Goal: Task Accomplishment & Management: Complete application form

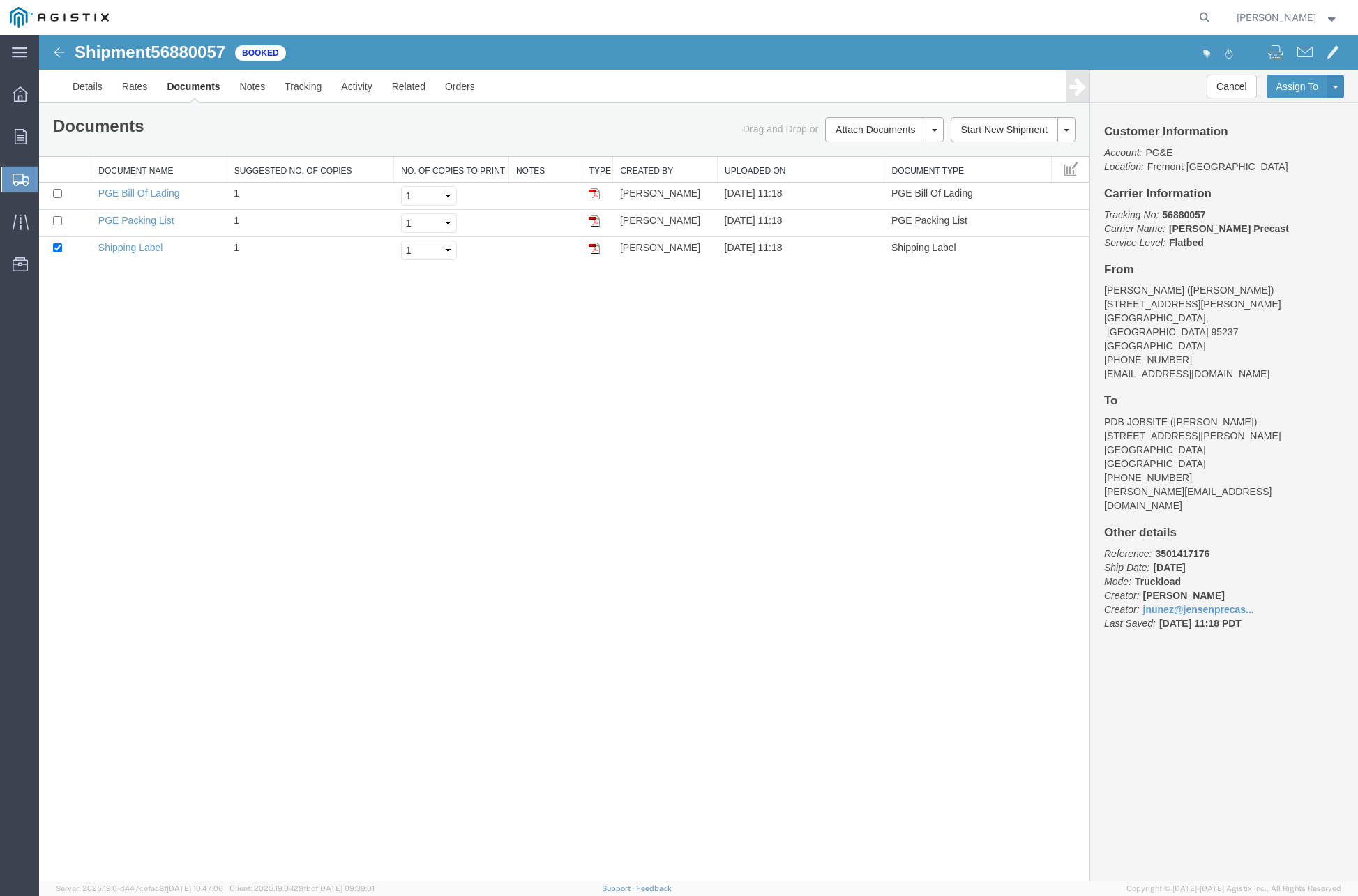
click at [0, 0] on span "Create Shipment" at bounding box center [0, 0] width 0 height 0
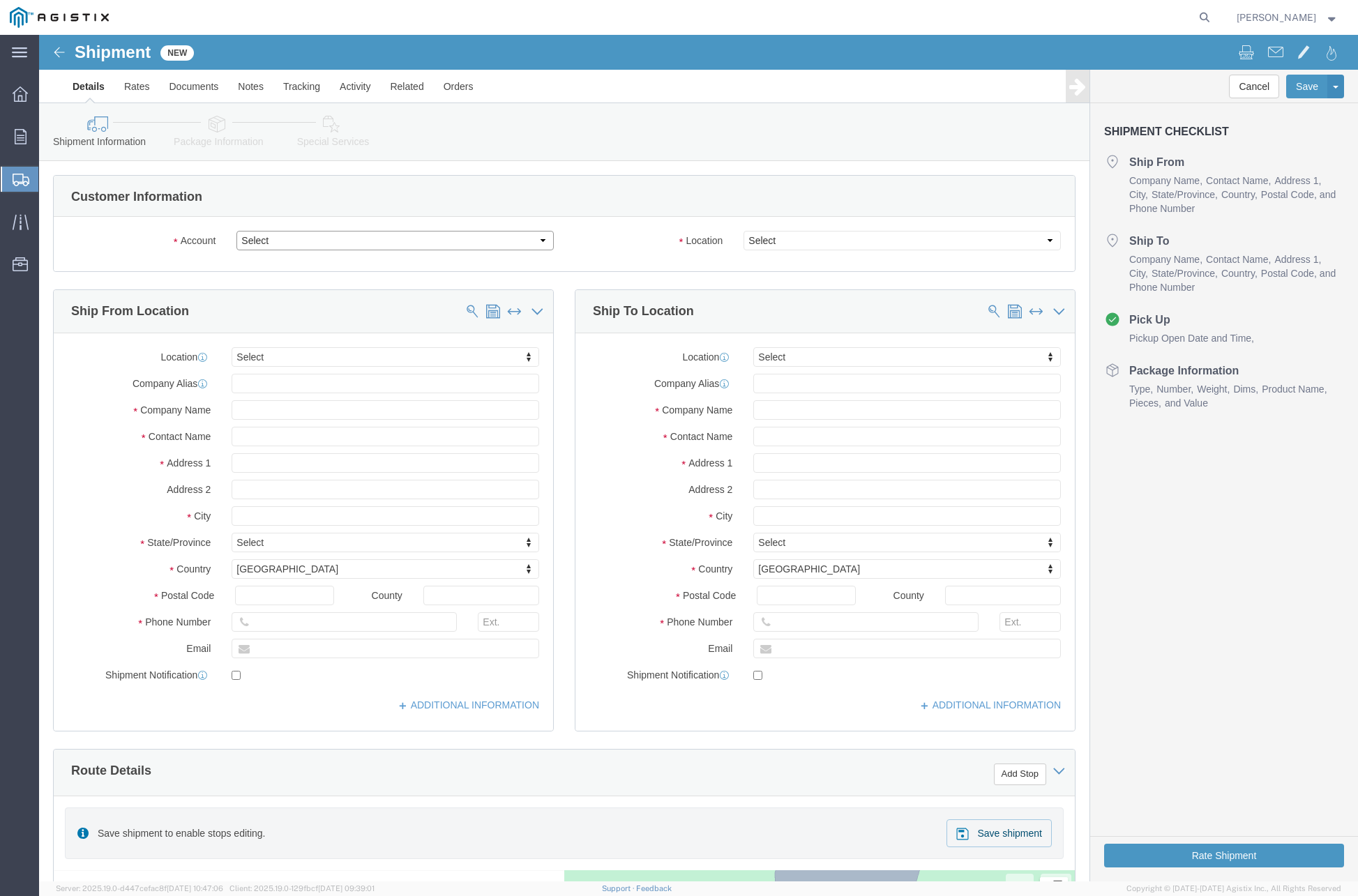
drag, startPoint x: 291, startPoint y: 203, endPoint x: 290, endPoint y: 214, distance: 11.0
click select "Select [PERSON_NAME] PRECAST PG&E"
select select "9596"
click select "Select [PERSON_NAME] PRECAST PG&E"
select select "PURCHORD"
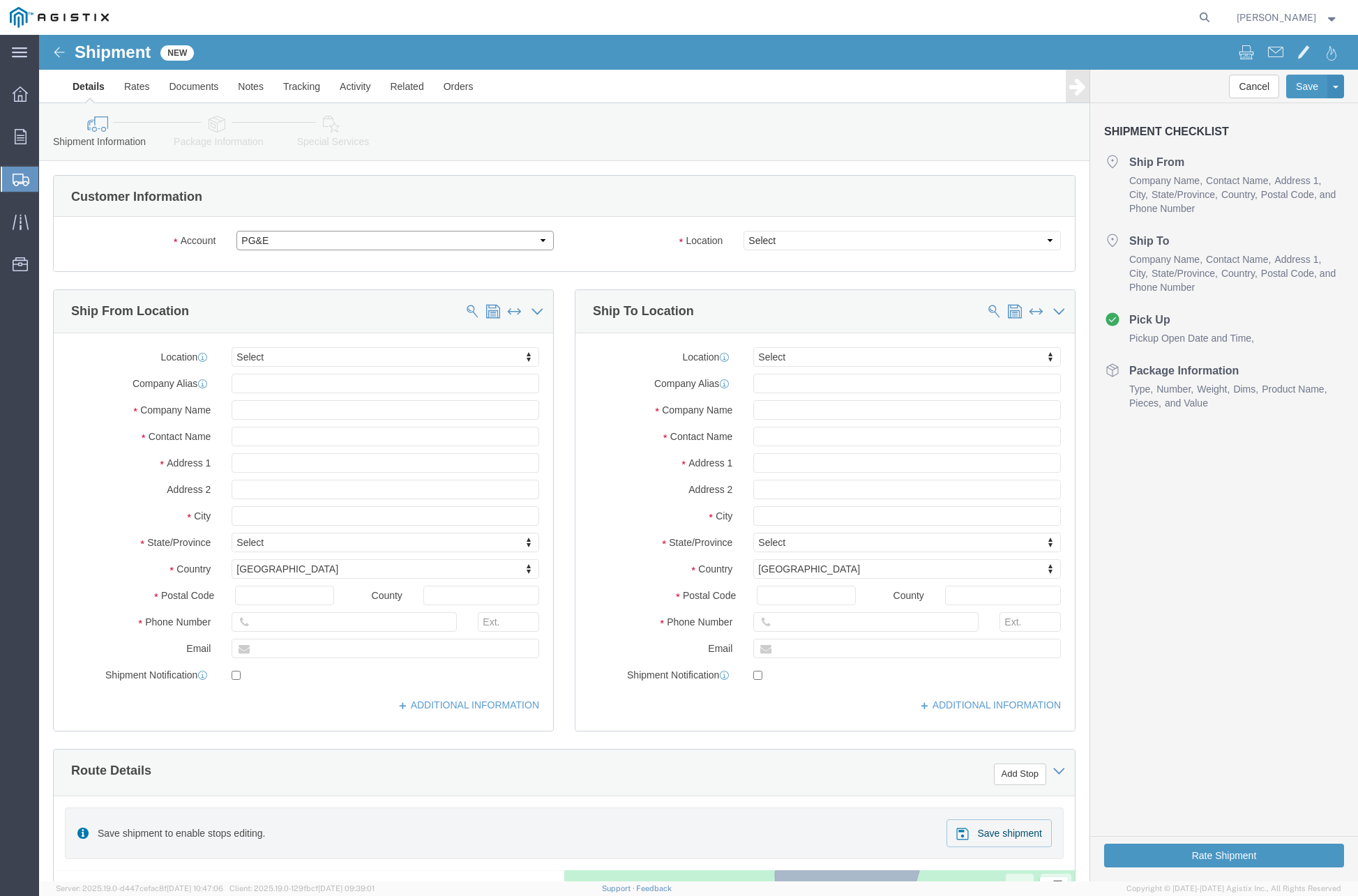
select select
click div
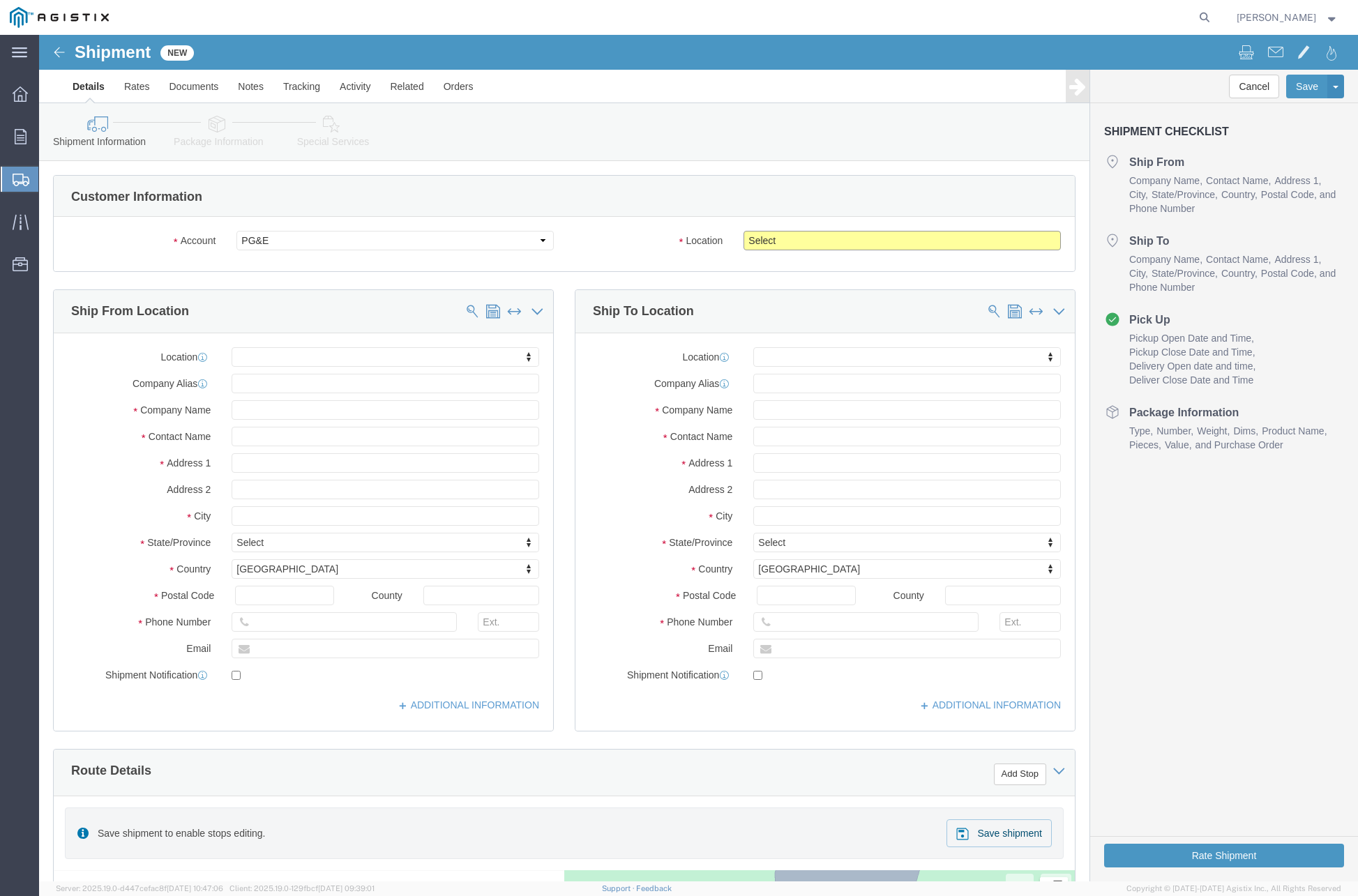
click select "Select All Others [GEOGRAPHIC_DATA] [GEOGRAPHIC_DATA] [GEOGRAPHIC_DATA] [GEOGRA…"
select select "19996"
click select "Select All Others [GEOGRAPHIC_DATA] [GEOGRAPHIC_DATA] [GEOGRAPHIC_DATA] [GEOGRA…"
click input "text"
type input "[PERSON_NAME]"
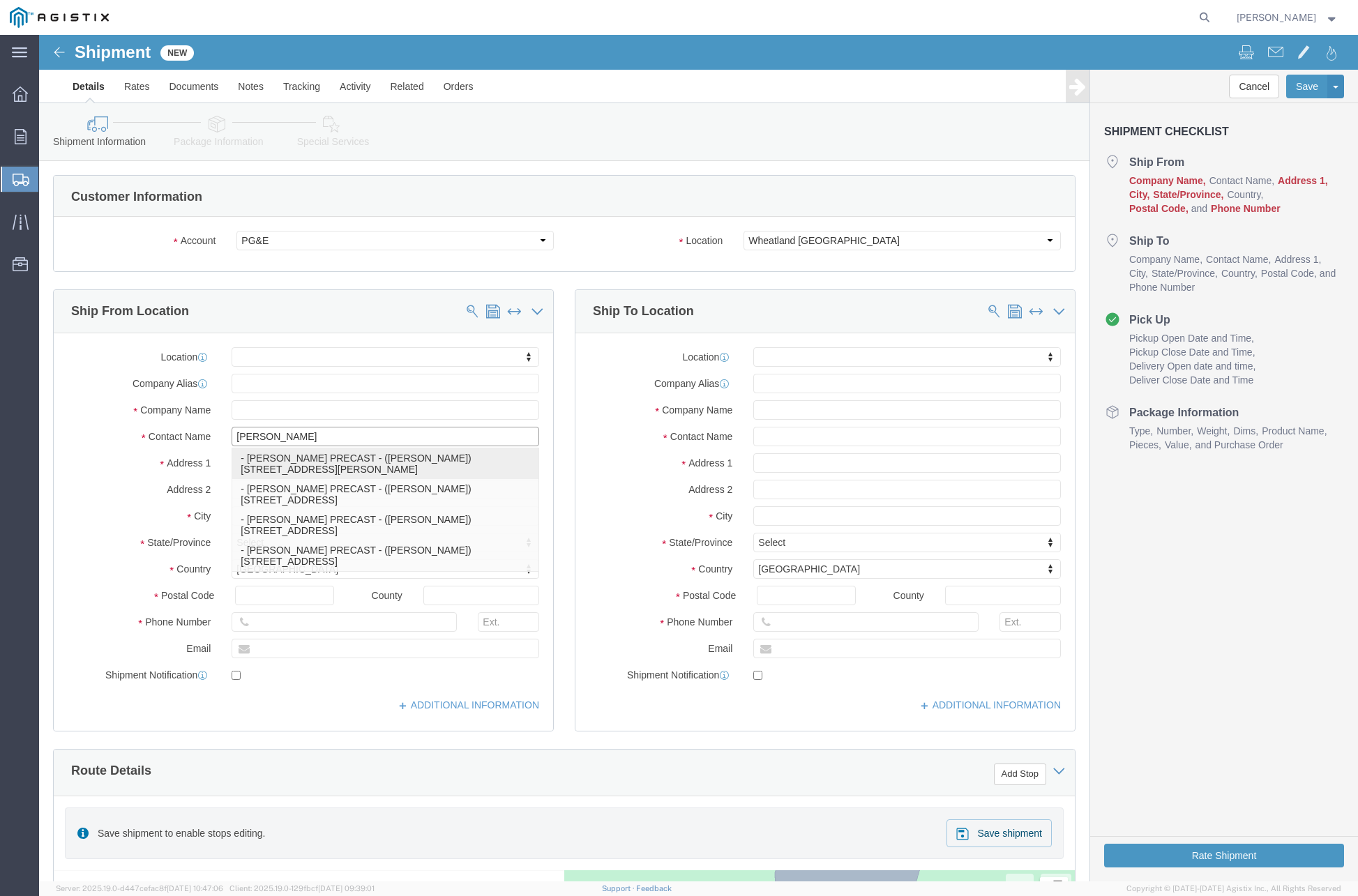
click p "- [PERSON_NAME] PRECAST - ([PERSON_NAME]) [STREET_ADDRESS][PERSON_NAME]"
select select
type input "[STREET_ADDRESS][PERSON_NAME]"
type input "95237"
type input "[PHONE_NUMBER]"
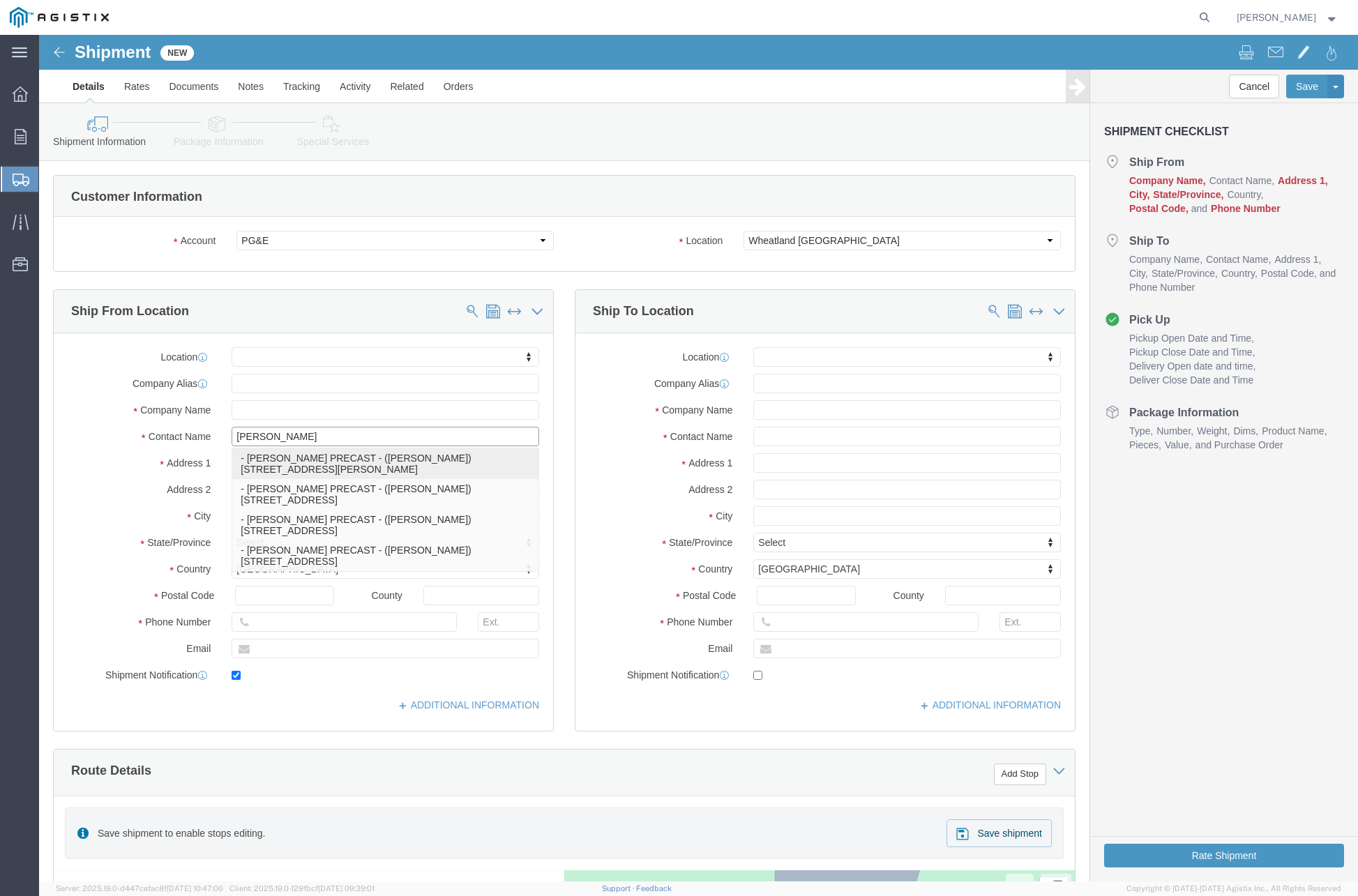
type input "[EMAIL_ADDRESS][DOMAIN_NAME]"
checkbox input "true"
type input "[PERSON_NAME] PRECAST"
type input "[PERSON_NAME]"
type input "Lockeford"
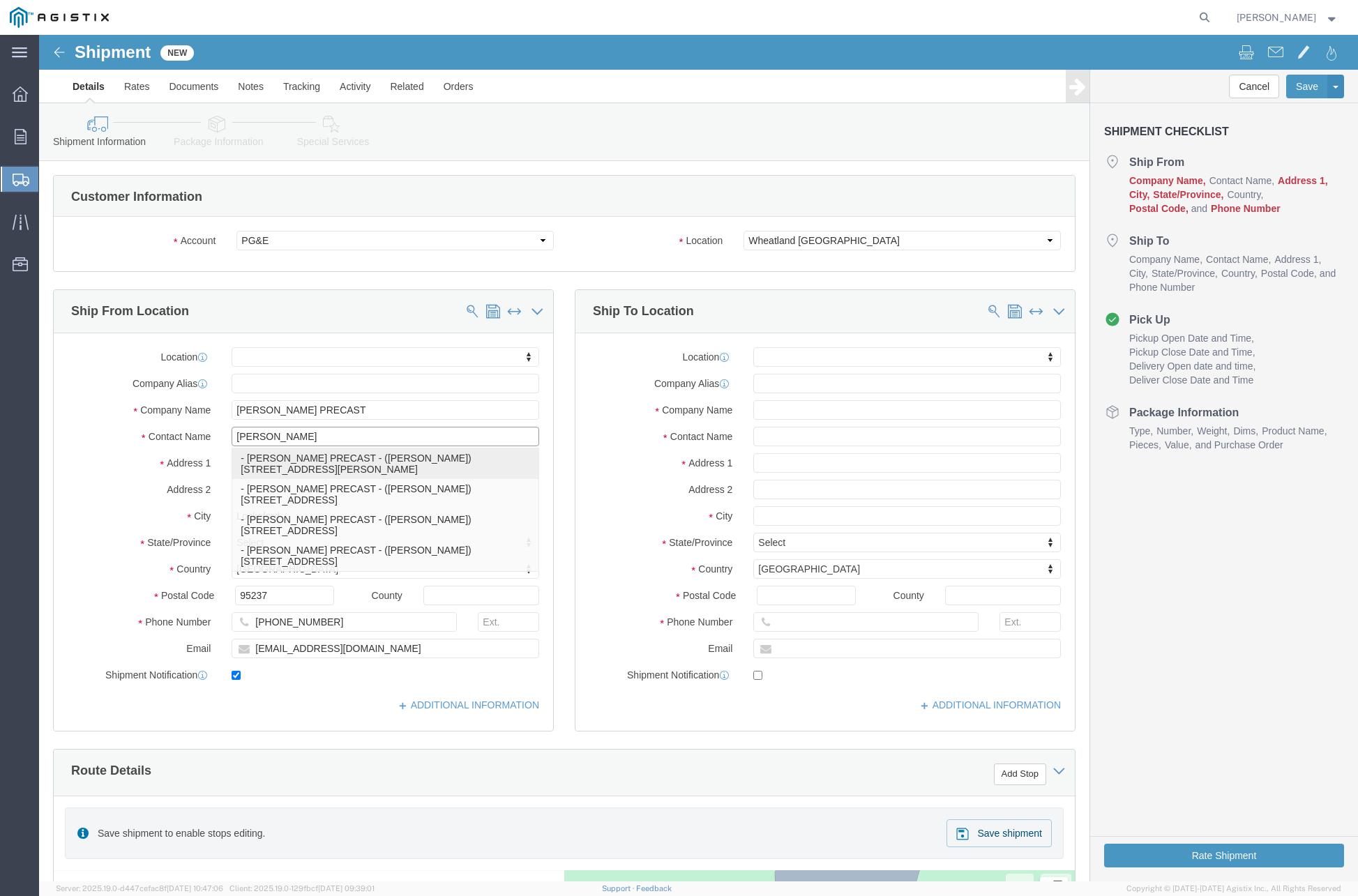
select select "CA"
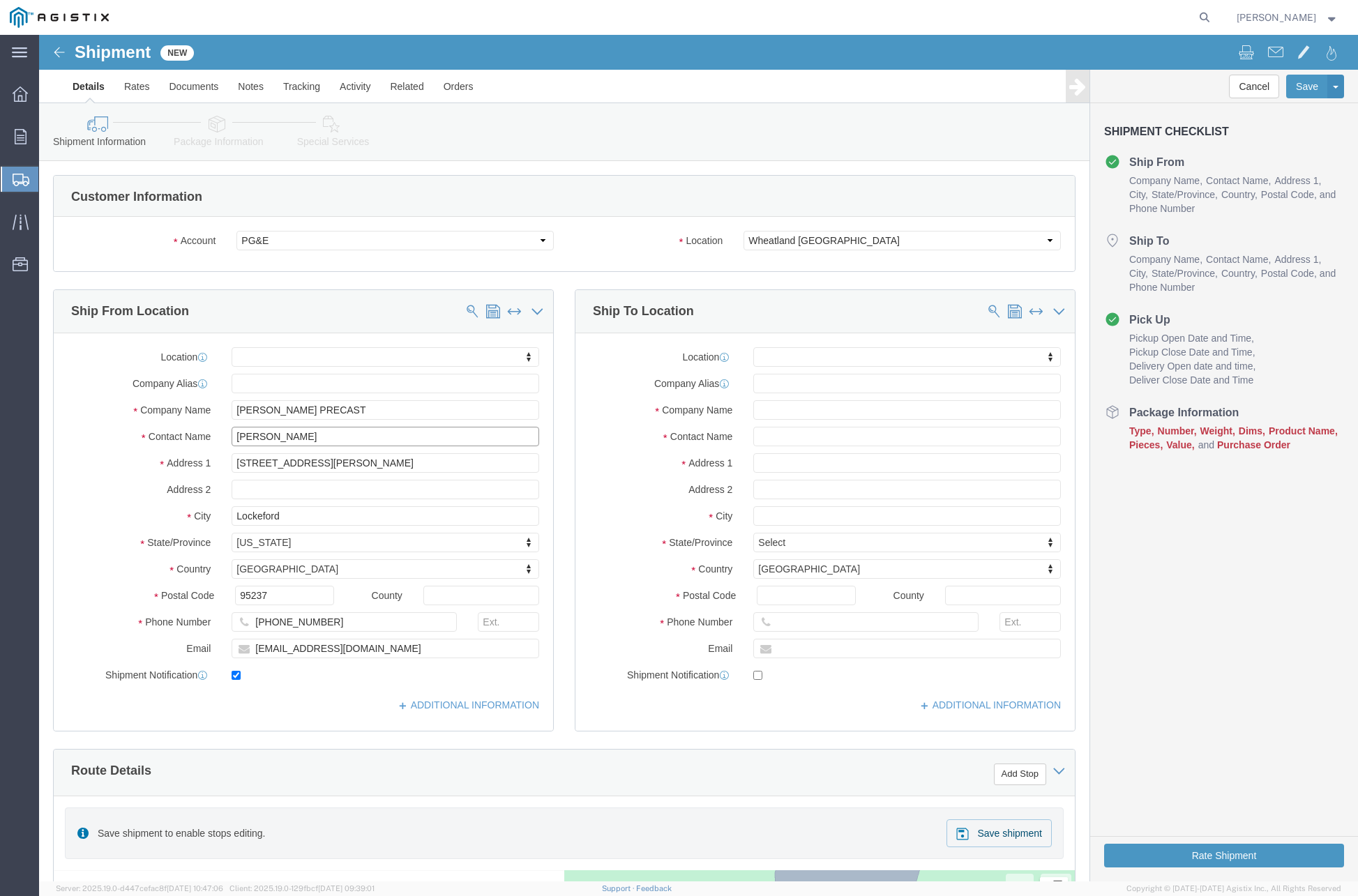
type input "[PERSON_NAME]"
click input "text"
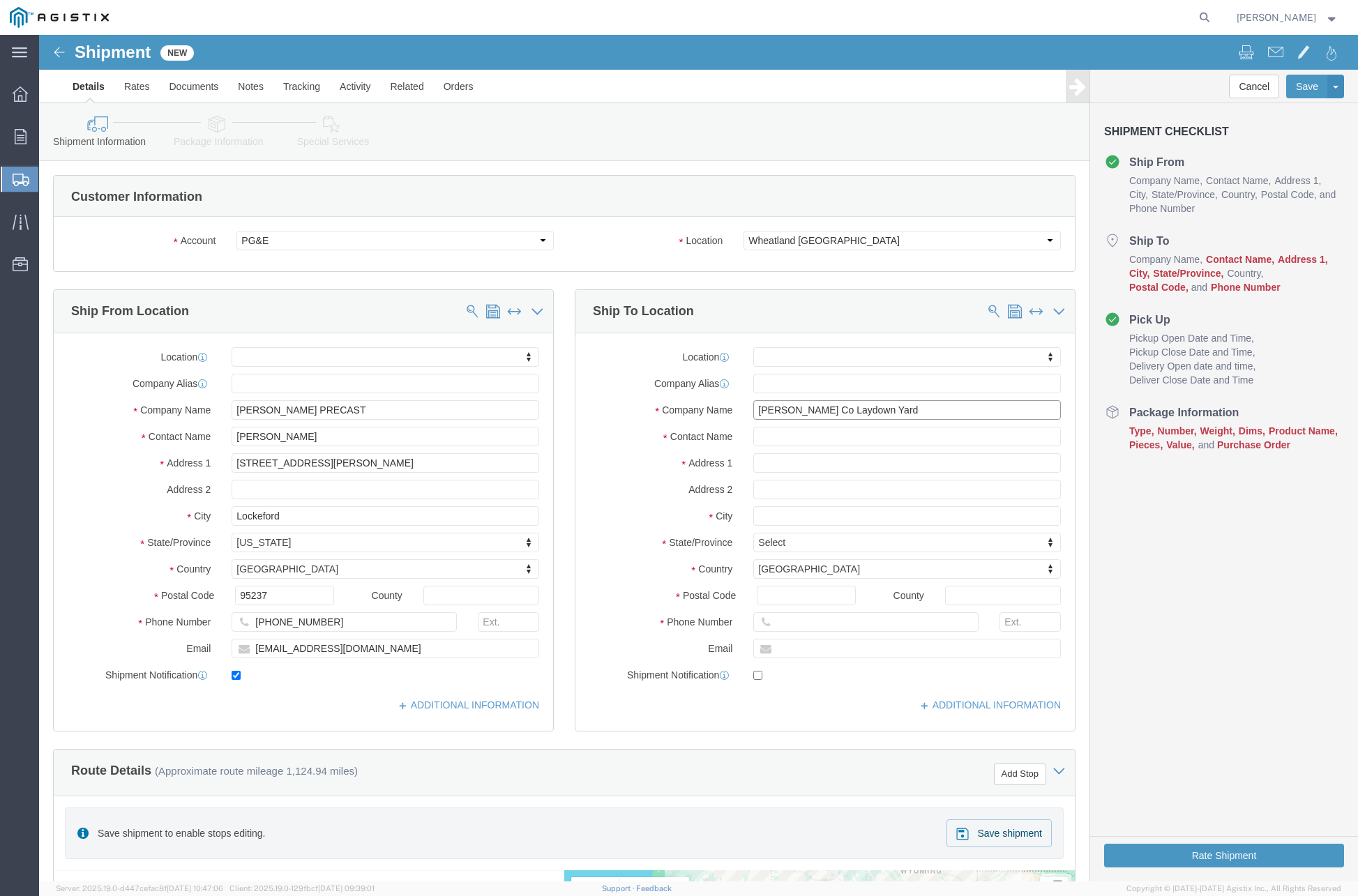
type input "[PERSON_NAME] Co Laydown Yard"
click input "text"
type input "[PERSON_NAME]"
click input "text"
paste input "[STREET_ADDRESS]"
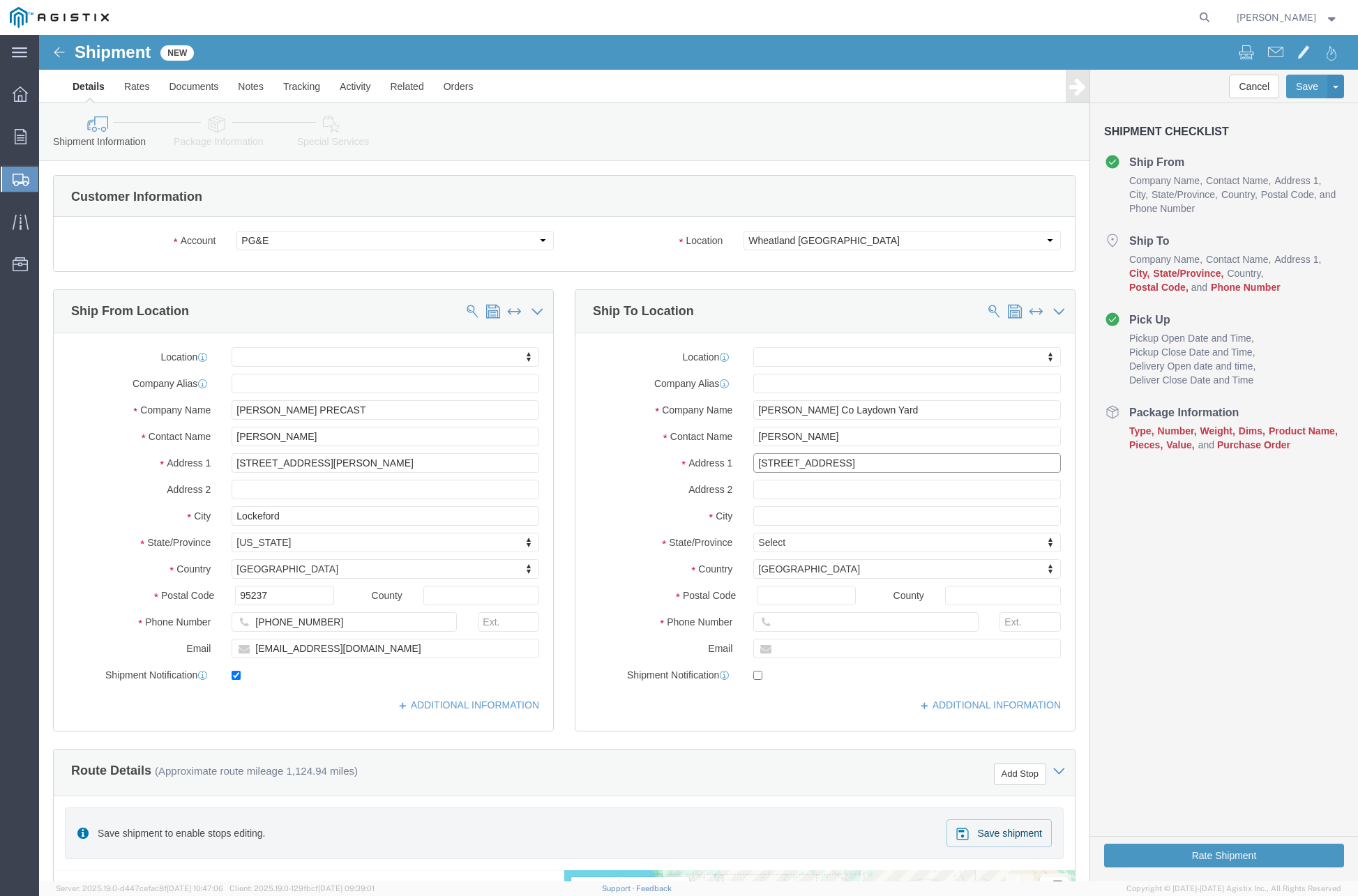
type input "[STREET_ADDRESS]"
select select
click input "text"
type input "[GEOGRAPHIC_DATA]"
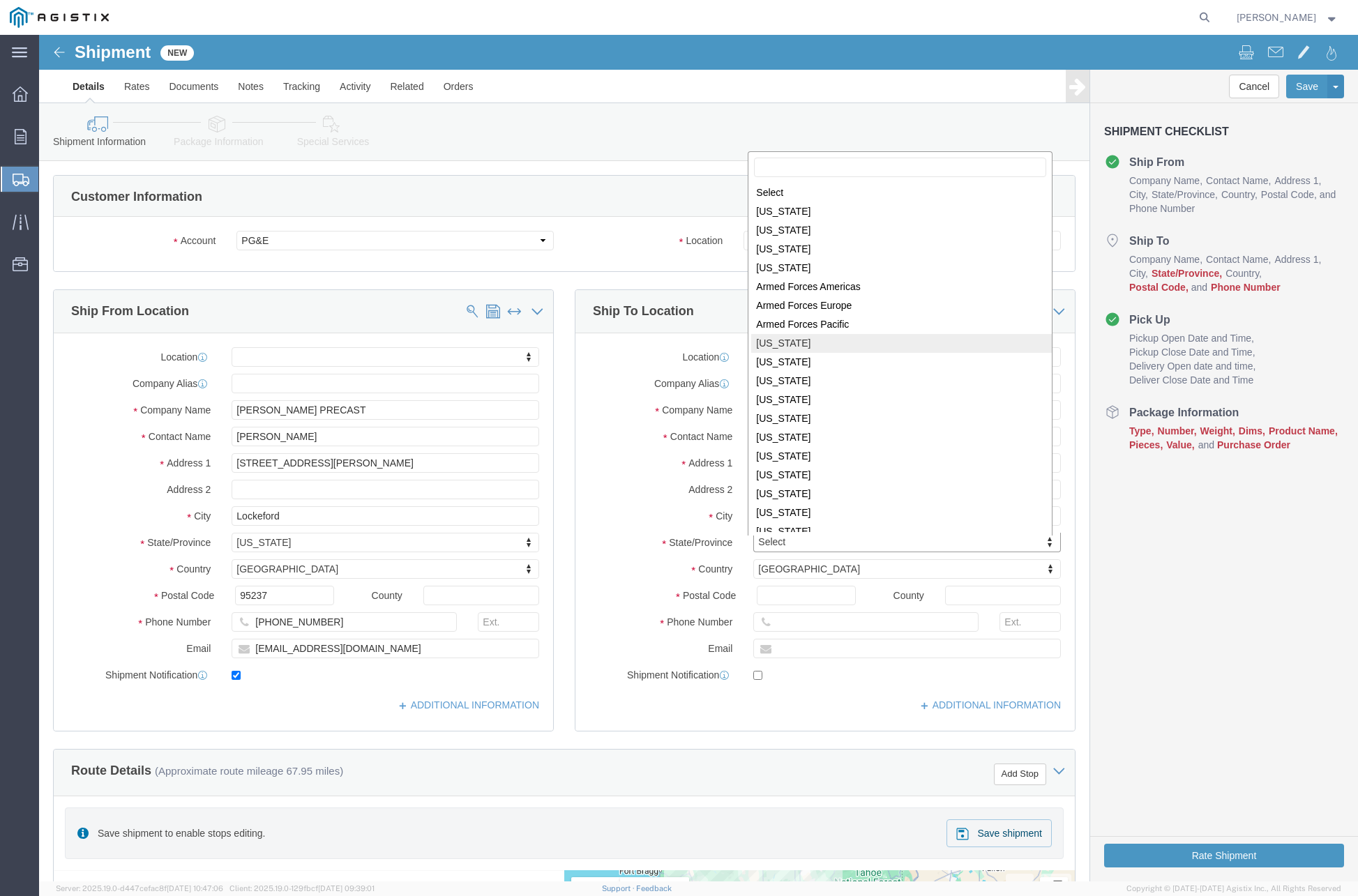
select select
select select "CA"
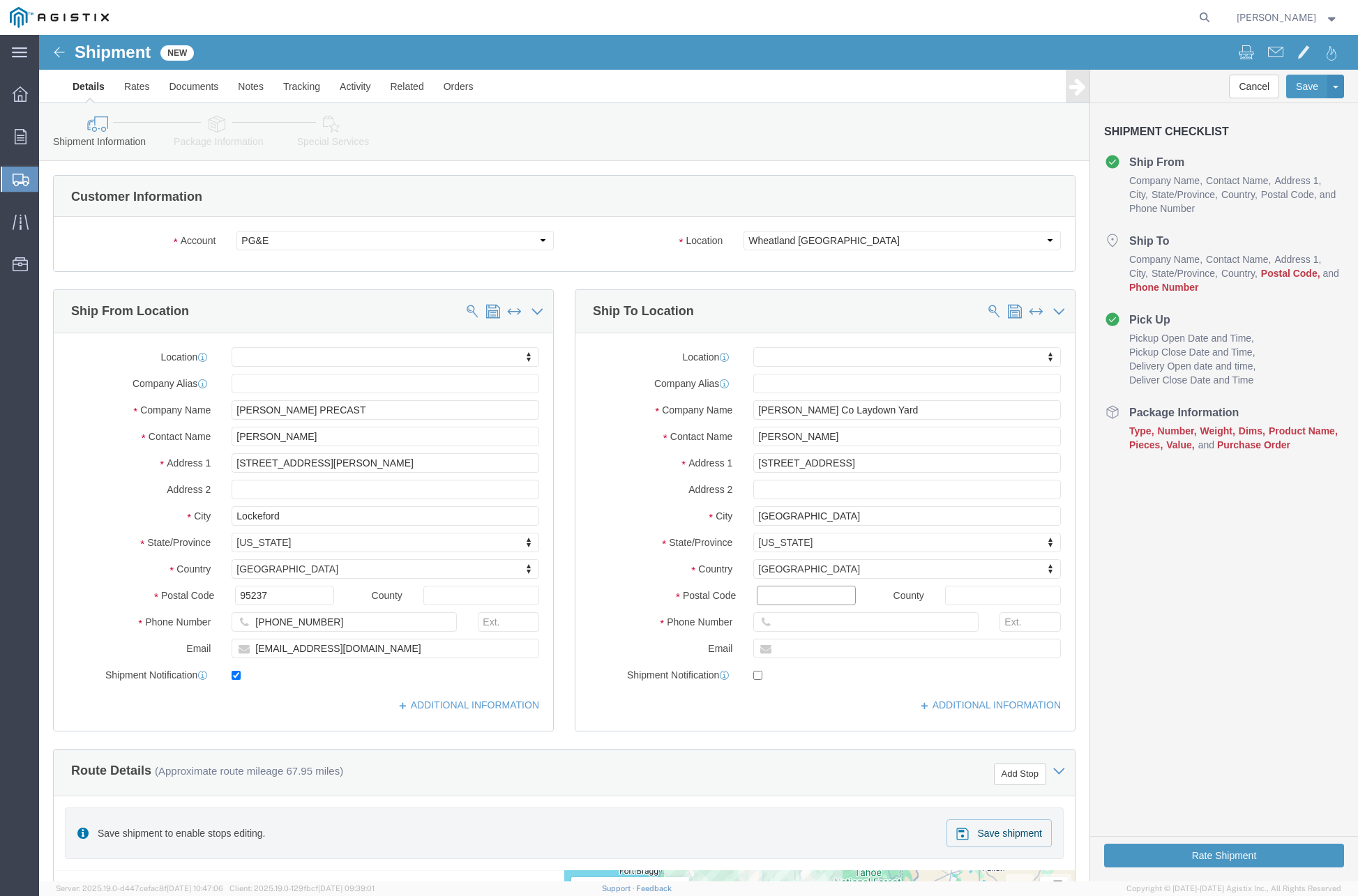
click input "Postal Code"
type input "95658"
select select
click input "text"
paste input "[PHONE_NUMBER]"
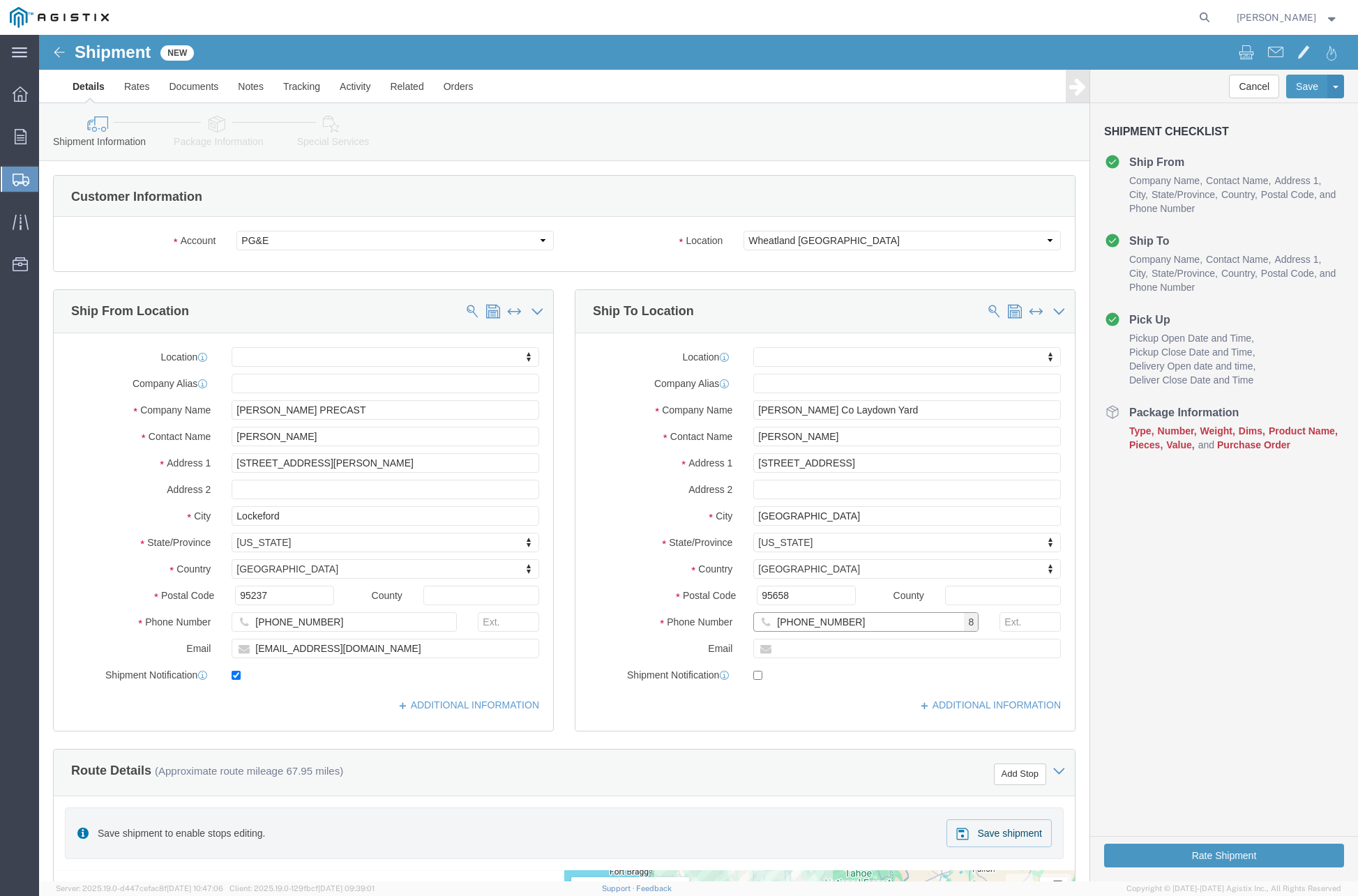
type input "[PHONE_NUMBER]"
drag, startPoint x: 745, startPoint y: 620, endPoint x: 750, endPoint y: 614, distance: 7.8
click input "text"
paste input "[EMAIL_ADDRESS][DOMAIN_NAME]"
type input "[EMAIL_ADDRESS][DOMAIN_NAME]"
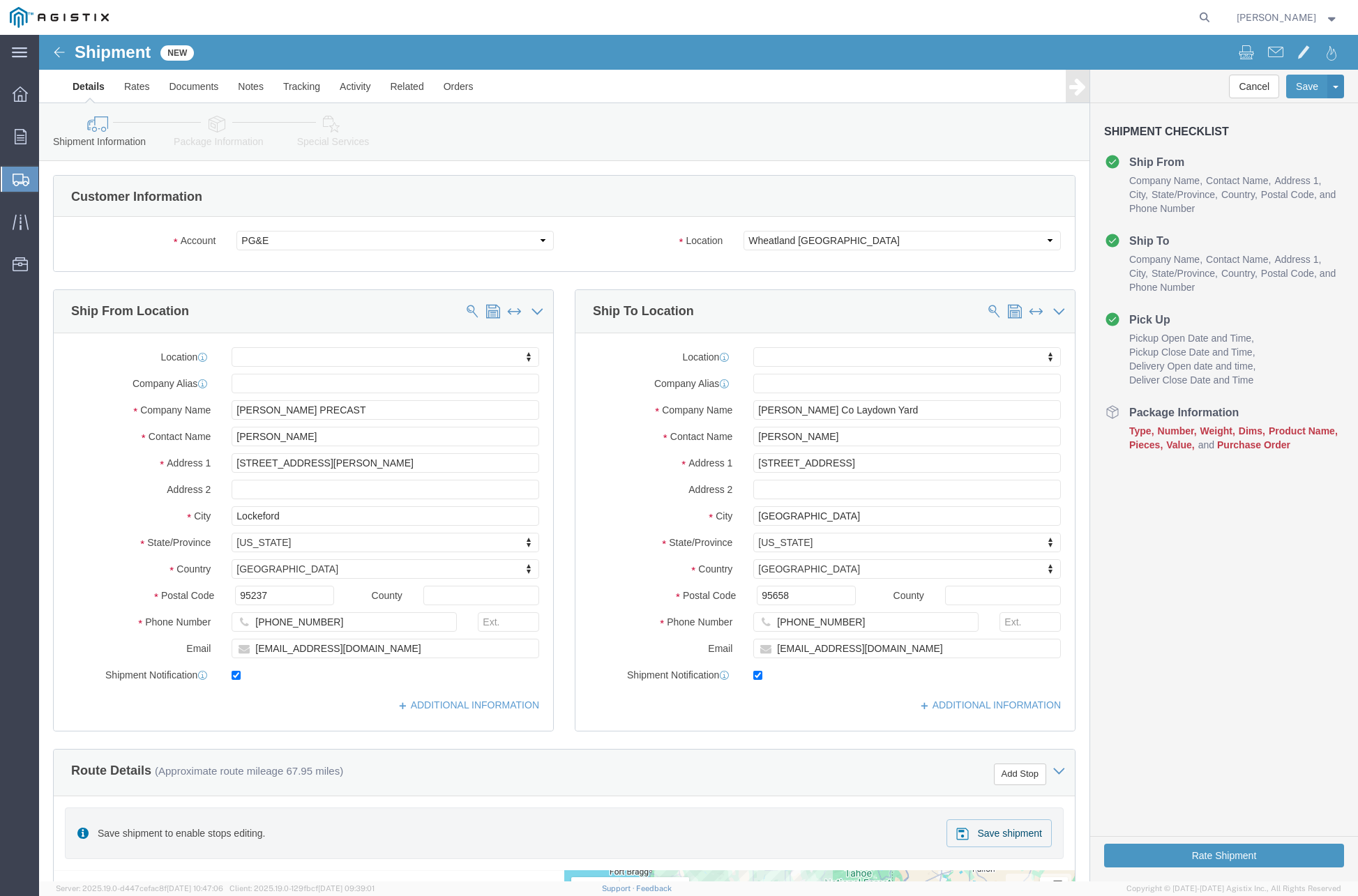
checkbox input "true"
click div "Location My Profile Location (OBSOLETE) [PERSON_NAME] SC - GC TRAILER (OBSOLETE…"
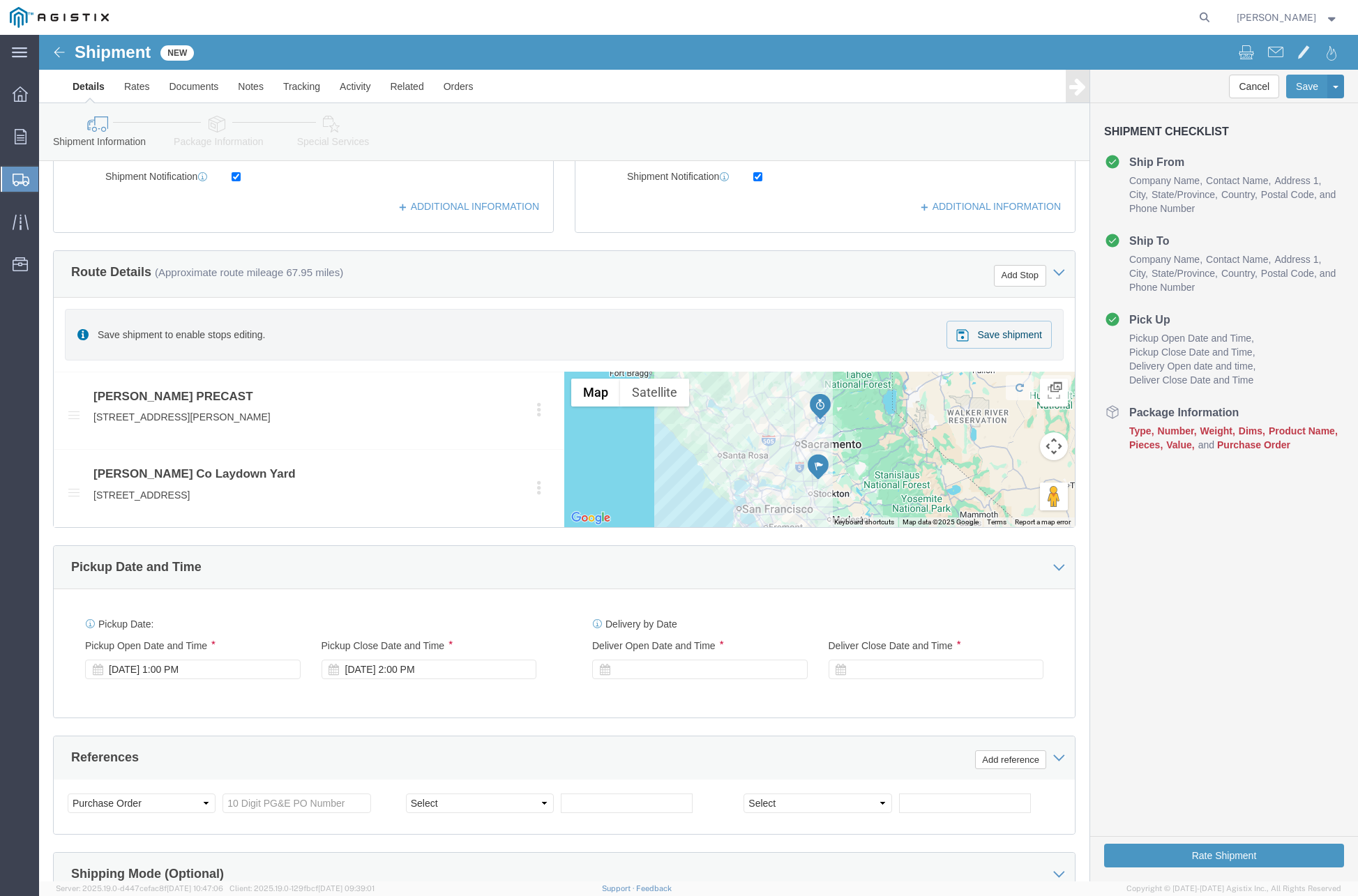
scroll to position [506, 0]
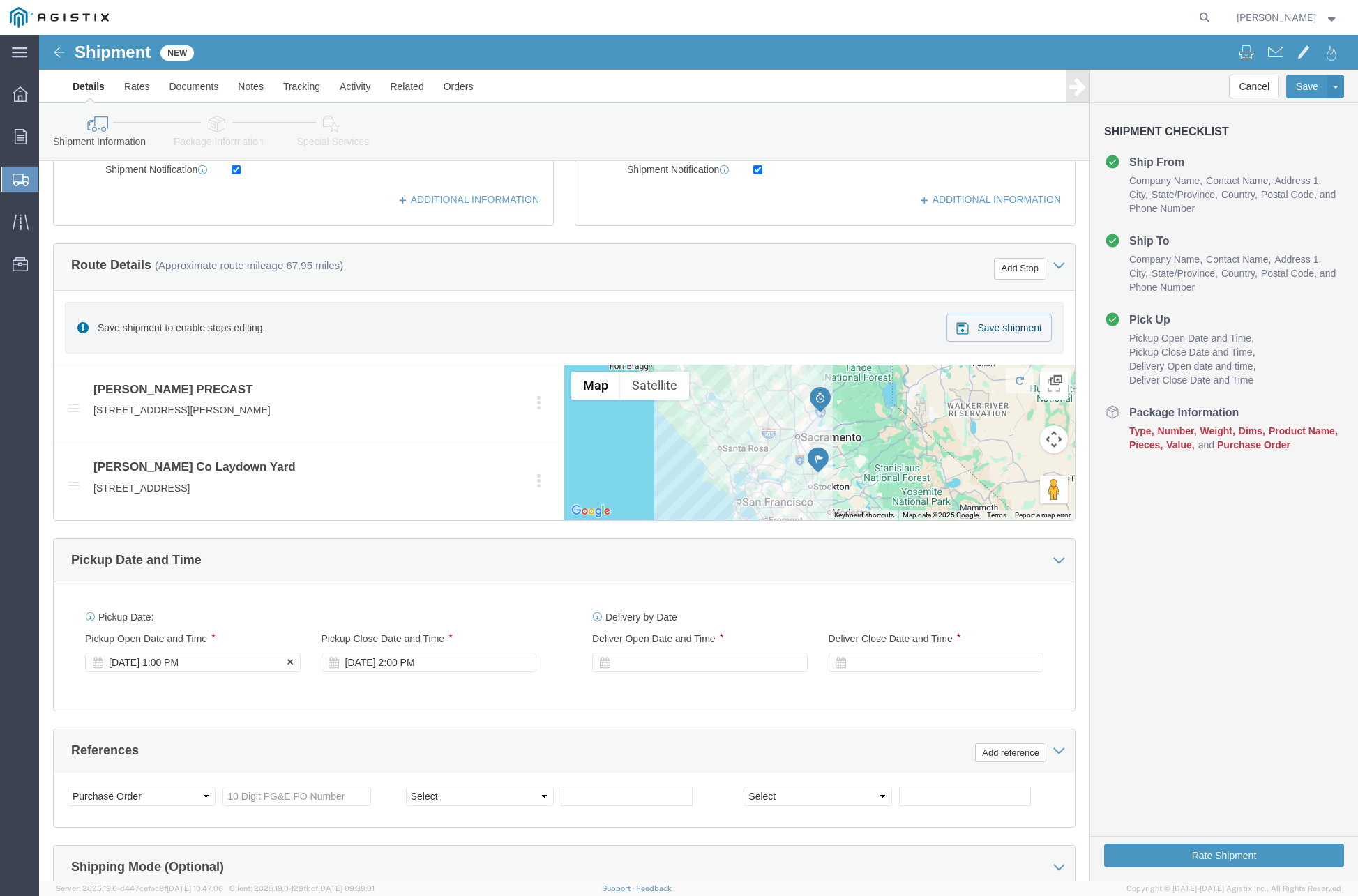
click div "[DATE] 1:00 PM"
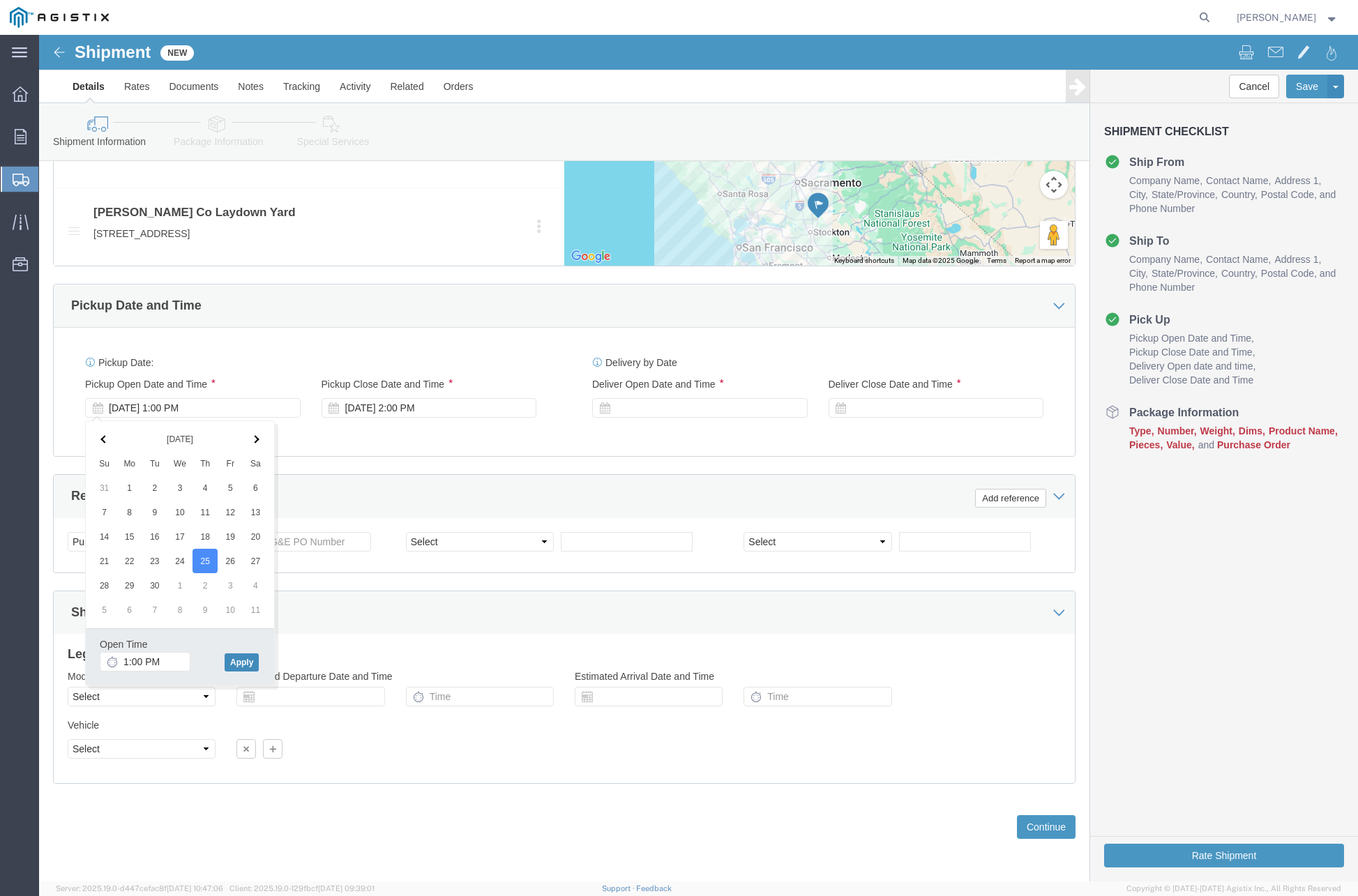
click button "Apply"
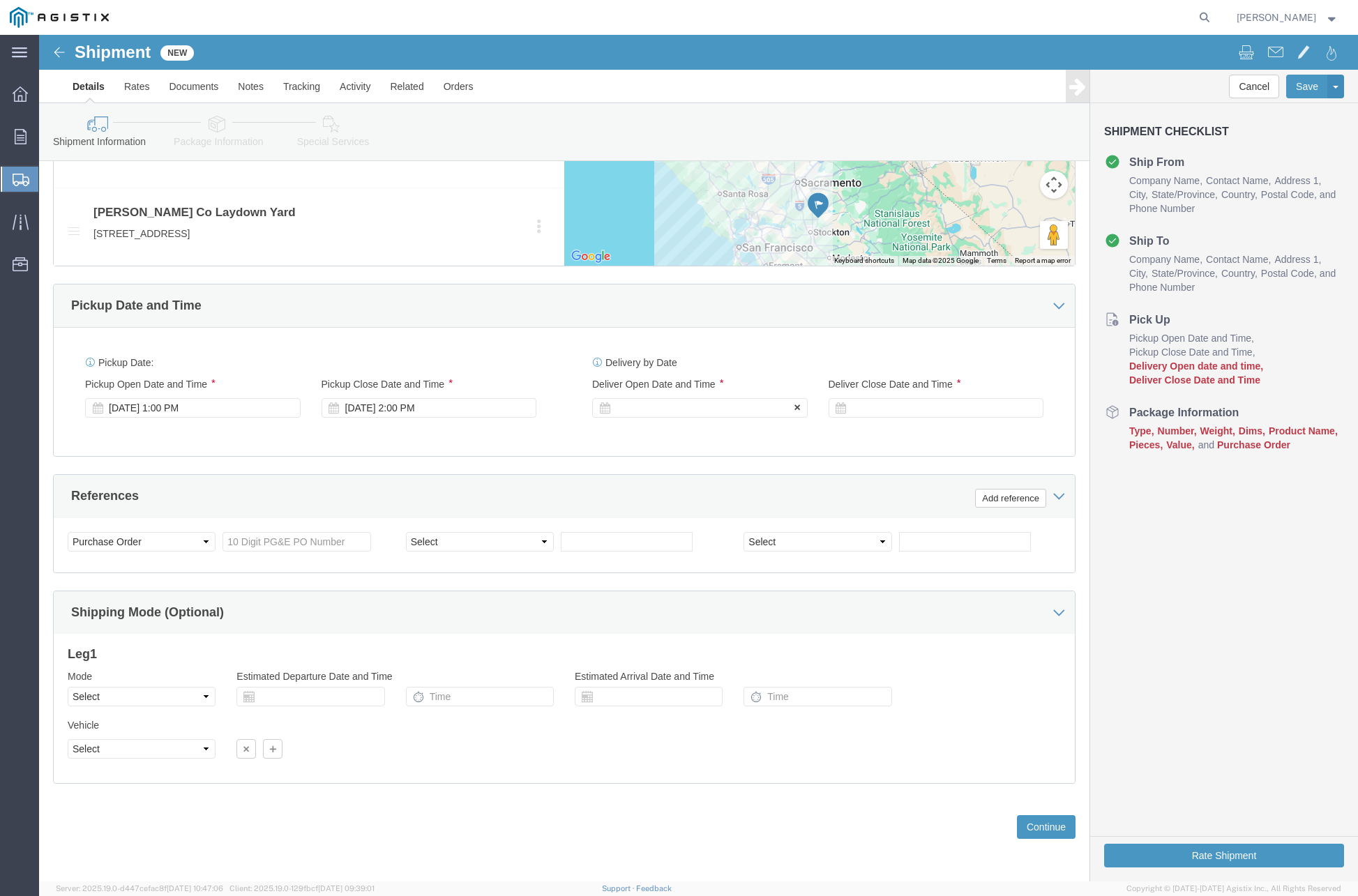
click div
drag, startPoint x: 702, startPoint y: 620, endPoint x: 711, endPoint y: 617, distance: 9.5
click button "Apply"
click div
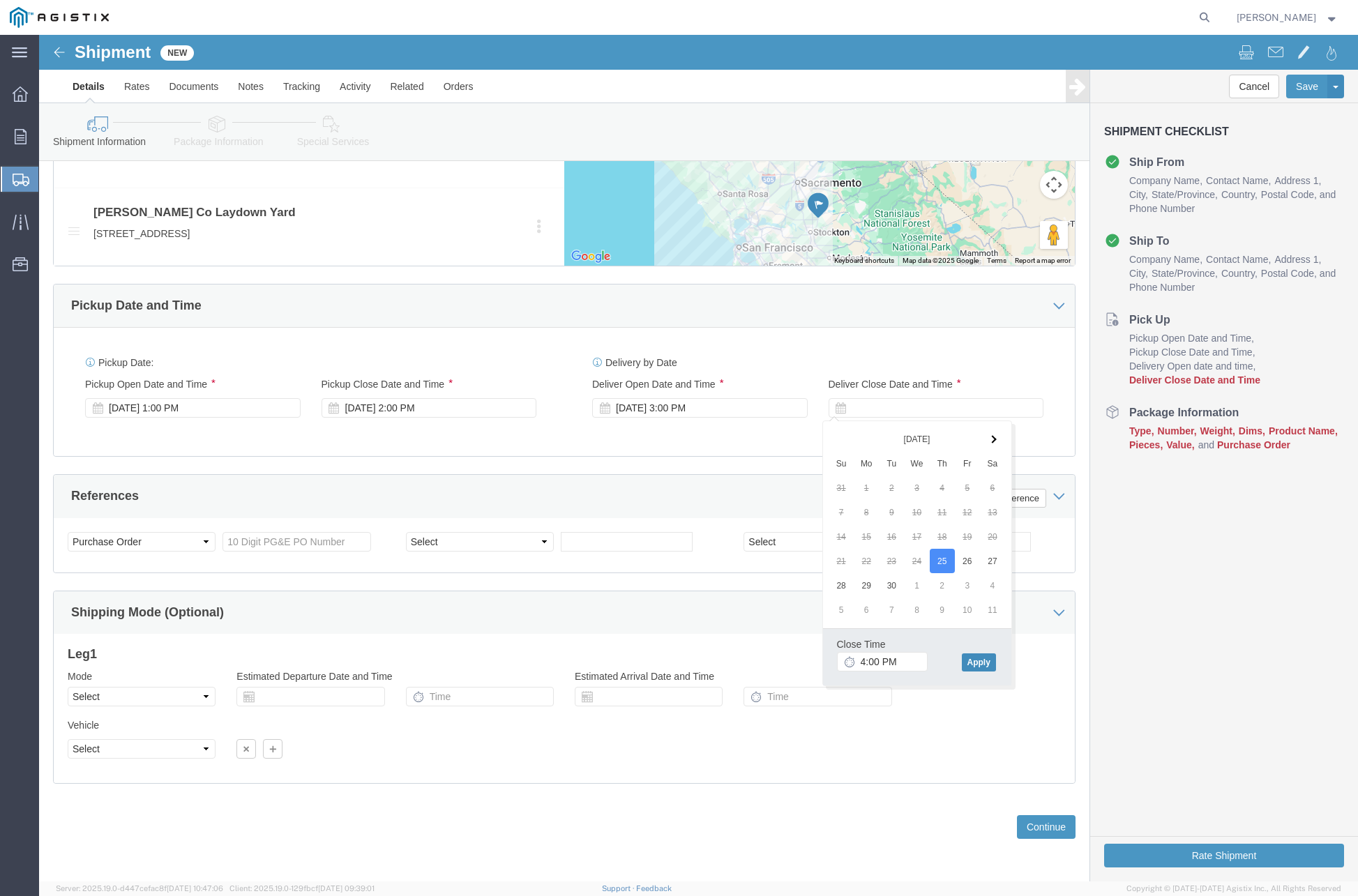
click button "Apply"
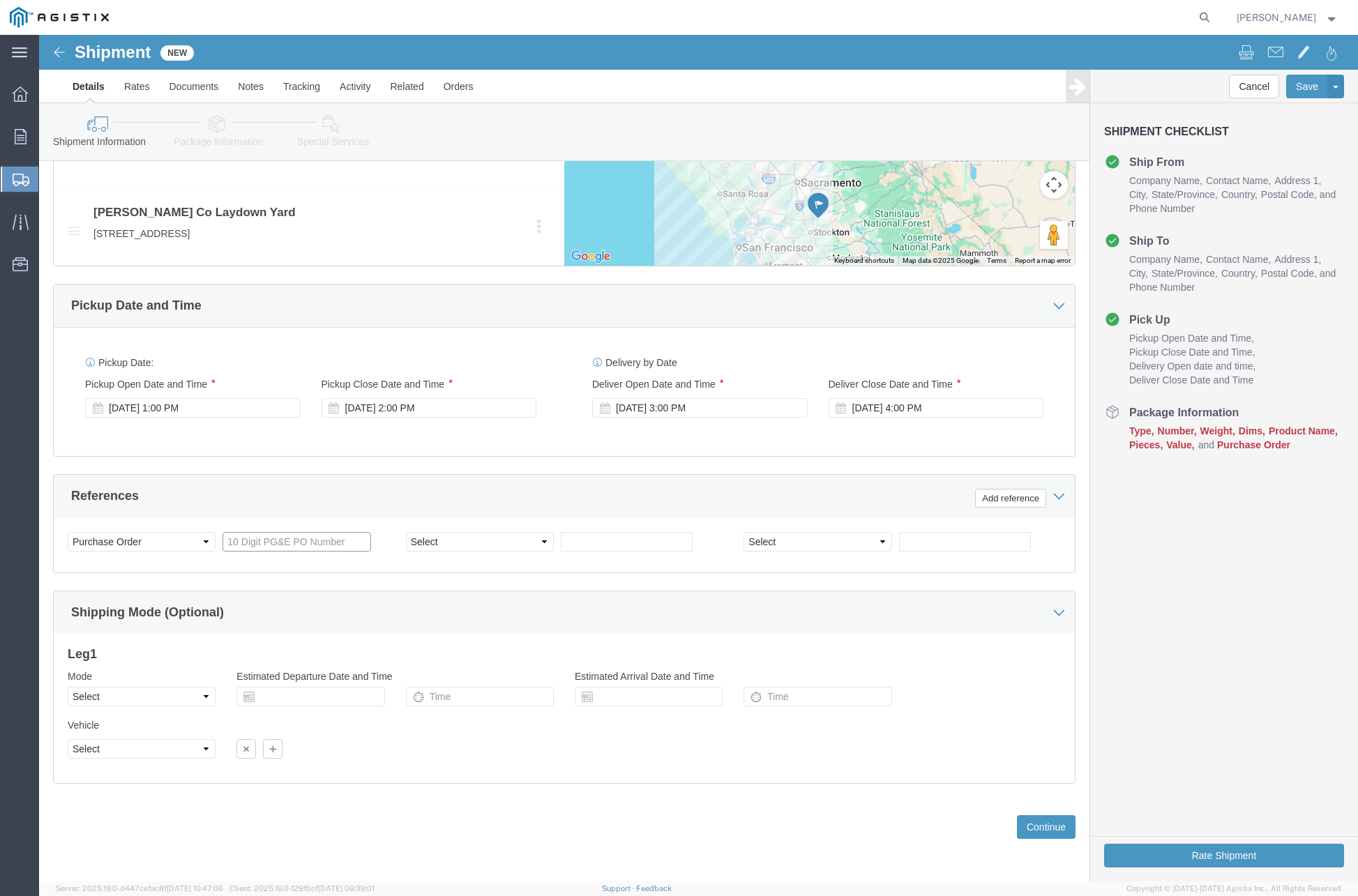
click input "text"
paste input "3501419281"
type input "3501419281"
click select "Select Account Type Activity ID Airline Appointment Number ASN Batch Request # …"
select select "CUSTREF"
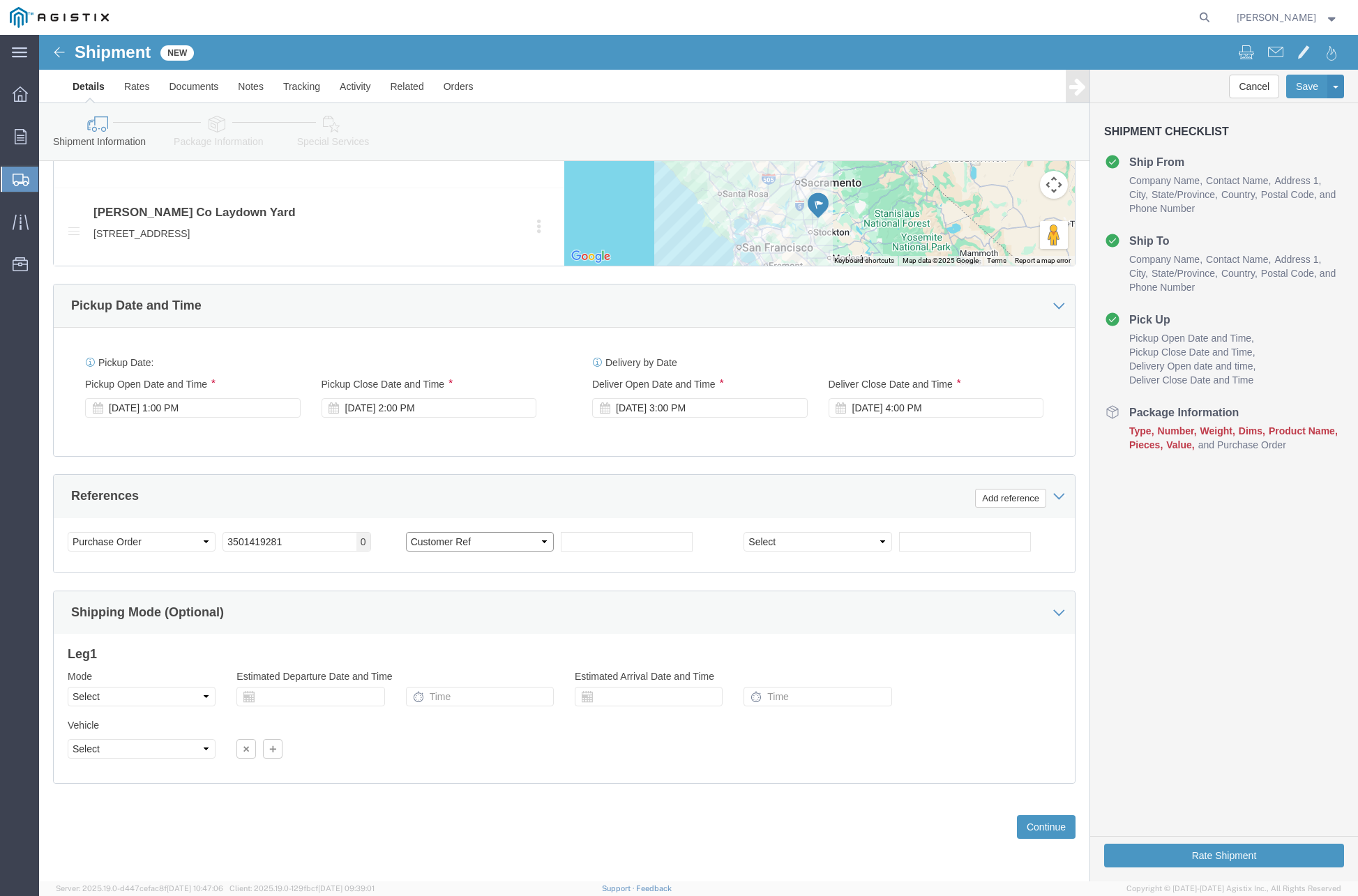
click select "Select Account Type Activity ID Airline Appointment Number ASN Batch Request # …"
click input "text"
type input "410662"
click select "Select Air Less than Truckload Multi-Leg Ocean Freight Rail Small Parcel Truckl…"
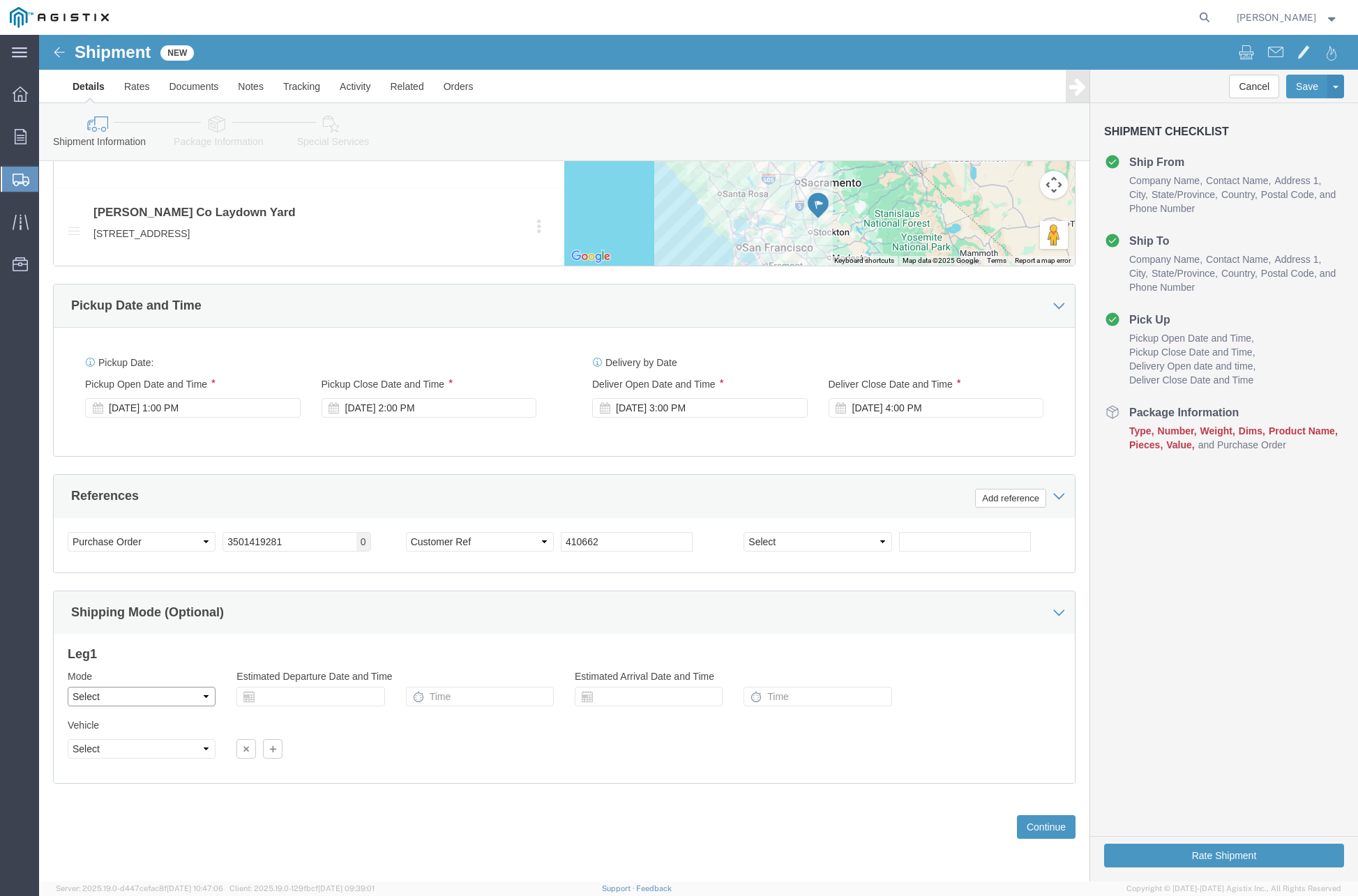
click select "Select Air Less than Truckload Multi-Leg Ocean Freight Rail Small Parcel Truckl…"
select select "TL"
click select "Select Air Less than Truckload Multi-Leg Ocean Freight Rail Small Parcel Truckl…"
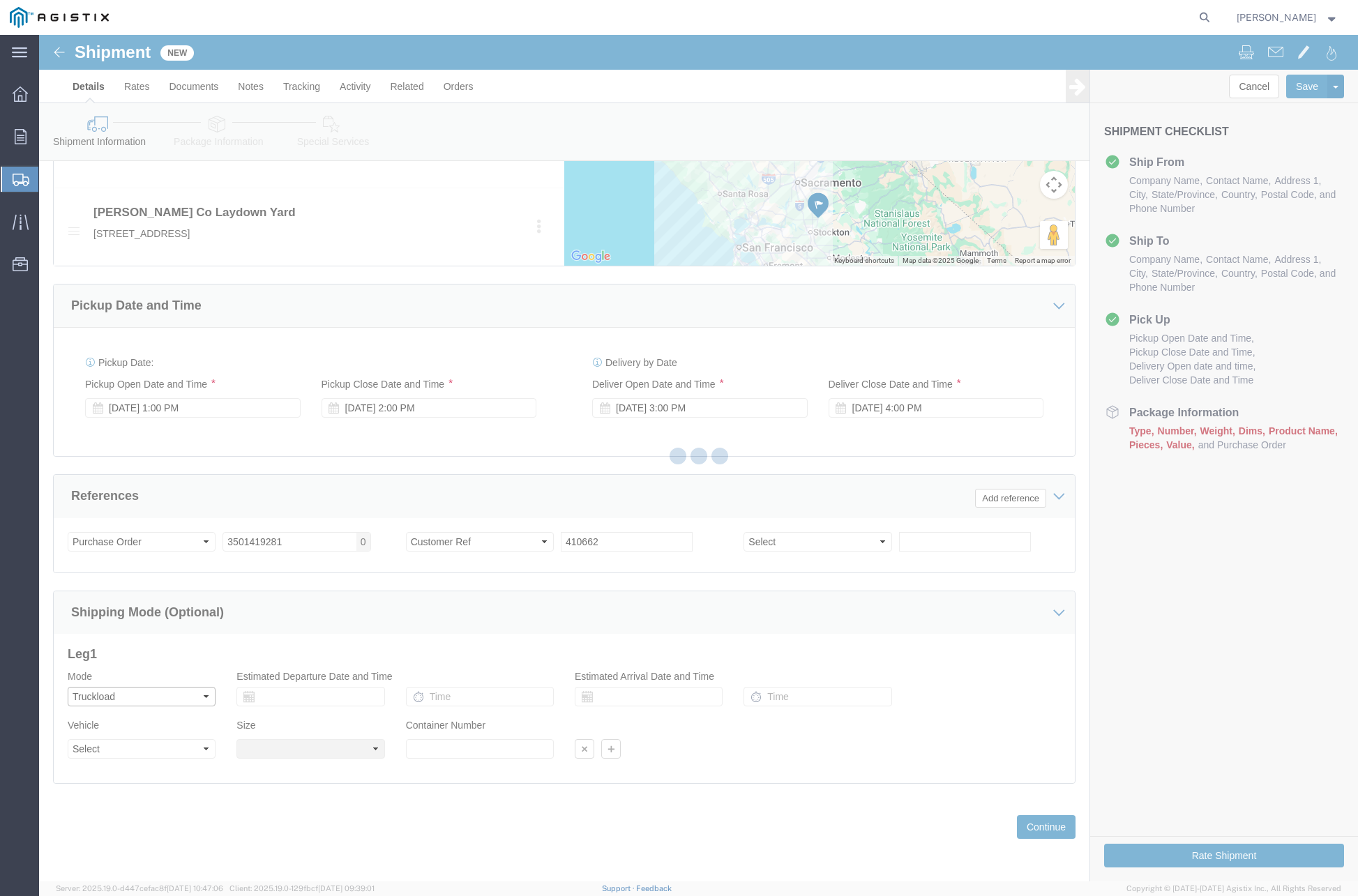
select select
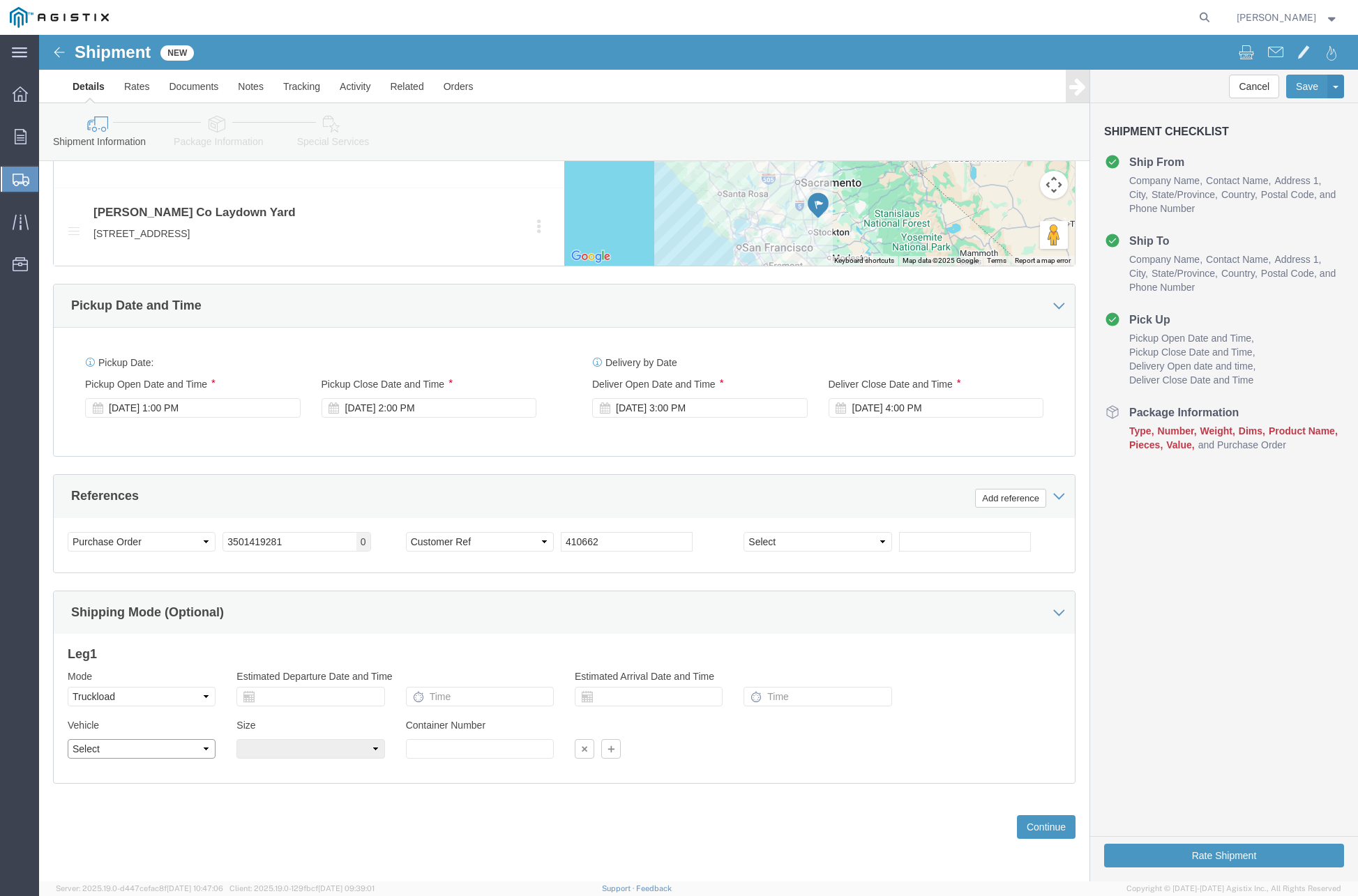
drag, startPoint x: 102, startPoint y: 721, endPoint x: 90, endPoint y: 733, distance: 17.0
click div "Vehicle Select 1-Ton (PSS) 10 Wheel 10 Yard Dump Truck 20 Yard Dump Truck Bobta…"
select select "FLBD"
click select "Select 1-Ton (PSS) 10 Wheel 10 Yard Dump Truck 20 Yard Dump Truck Bobtail Botto…"
click button "Continue"
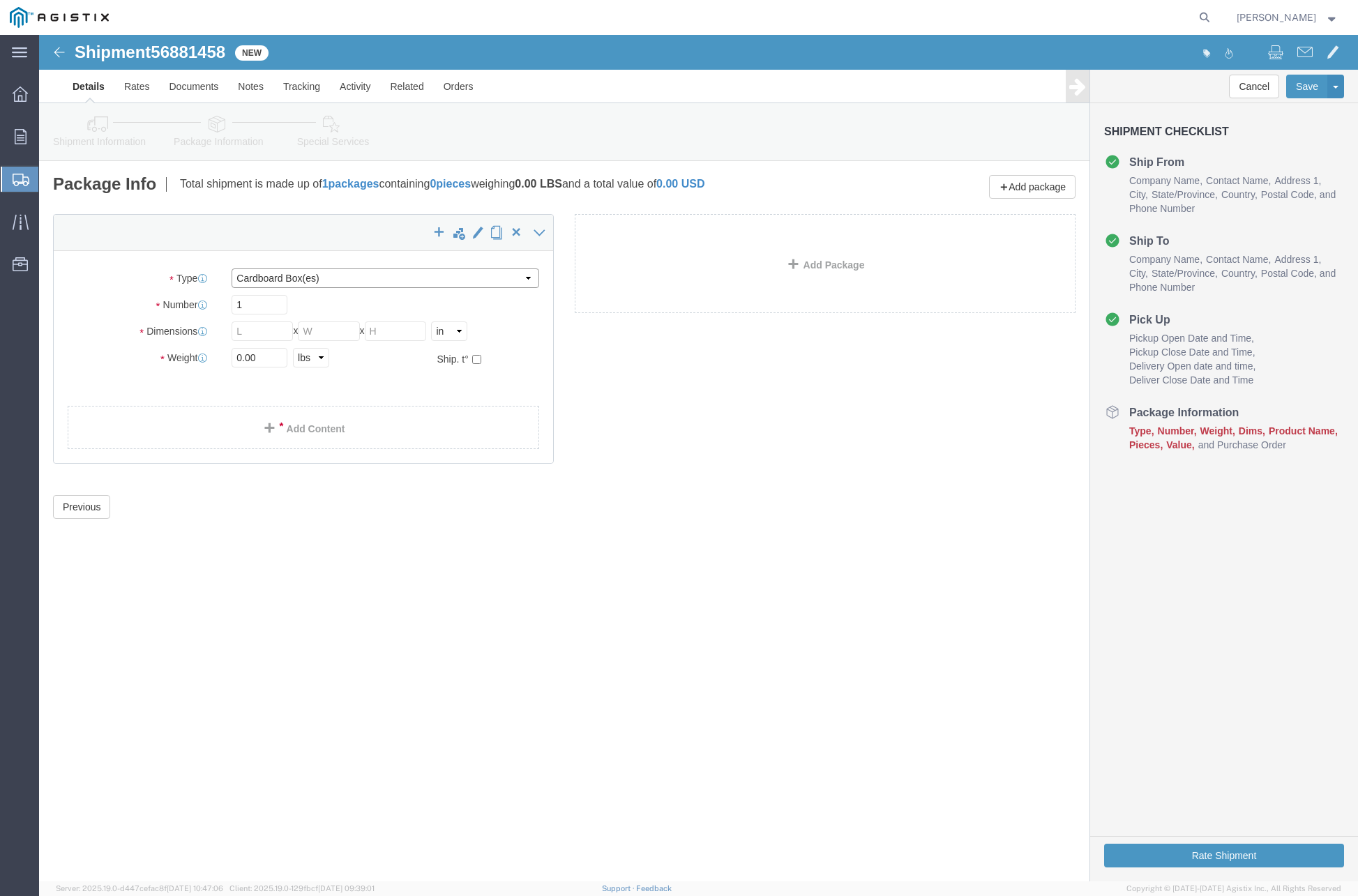
click select "Select Bulk Bundle(s) Cardboard Box(es) Carton(s) Crate(s) Drum(s) (Fiberboard)…"
select select "PSNS"
click select "Select Bulk Bundle(s) Cardboard Box(es) Carton(s) Crate(s) Drum(s) (Fiberboard)…"
click input "text"
type input "36"
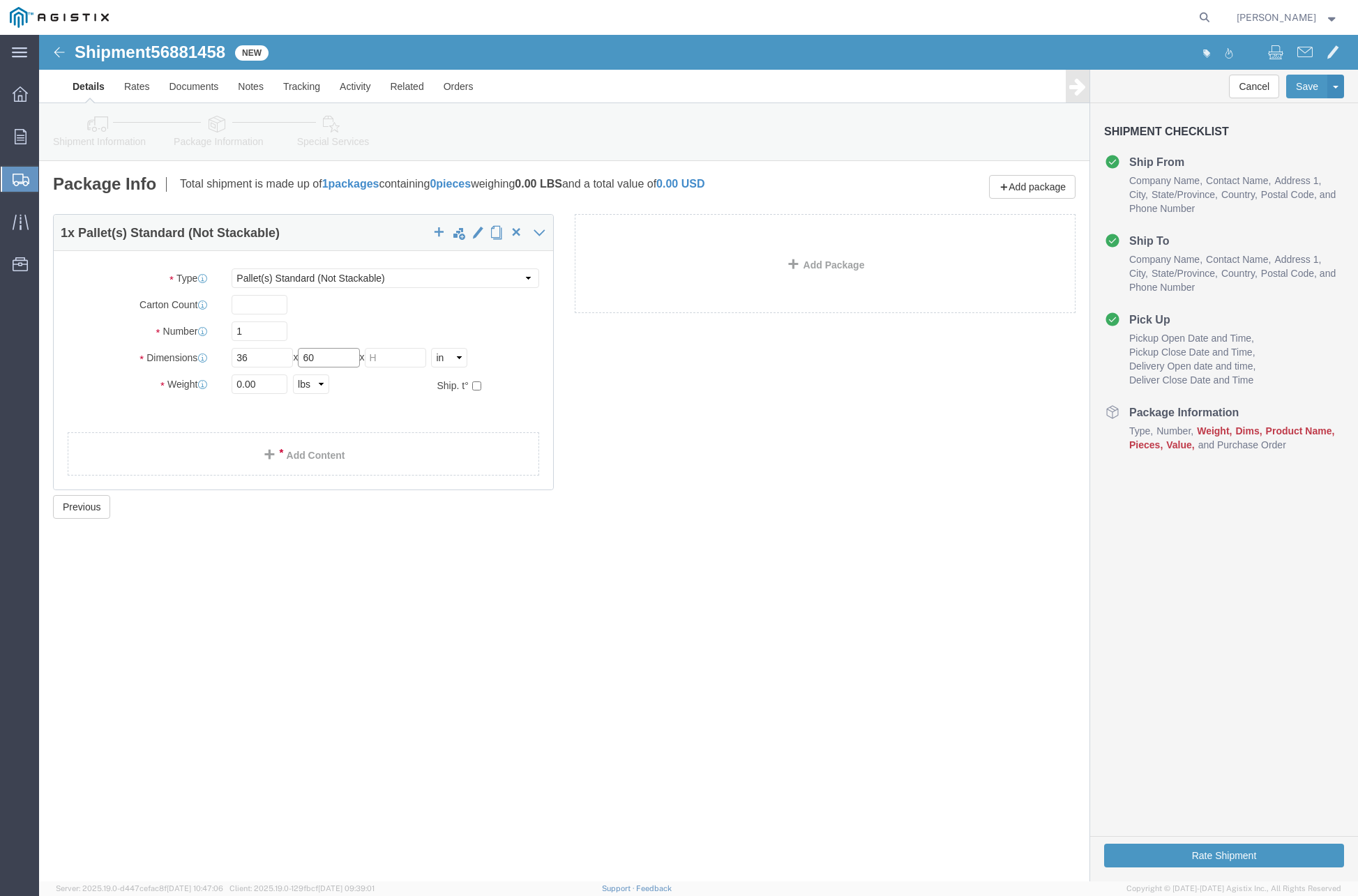
type input "60"
type input "42"
drag, startPoint x: 224, startPoint y: 349, endPoint x: 126, endPoint y: 351, distance: 98.0
click div "Weight 0.00 Select kgs lbs Ship. t°"
click div "Shipment 56881458 New Details Rates Documents Notes Tracking Activity Related O…"
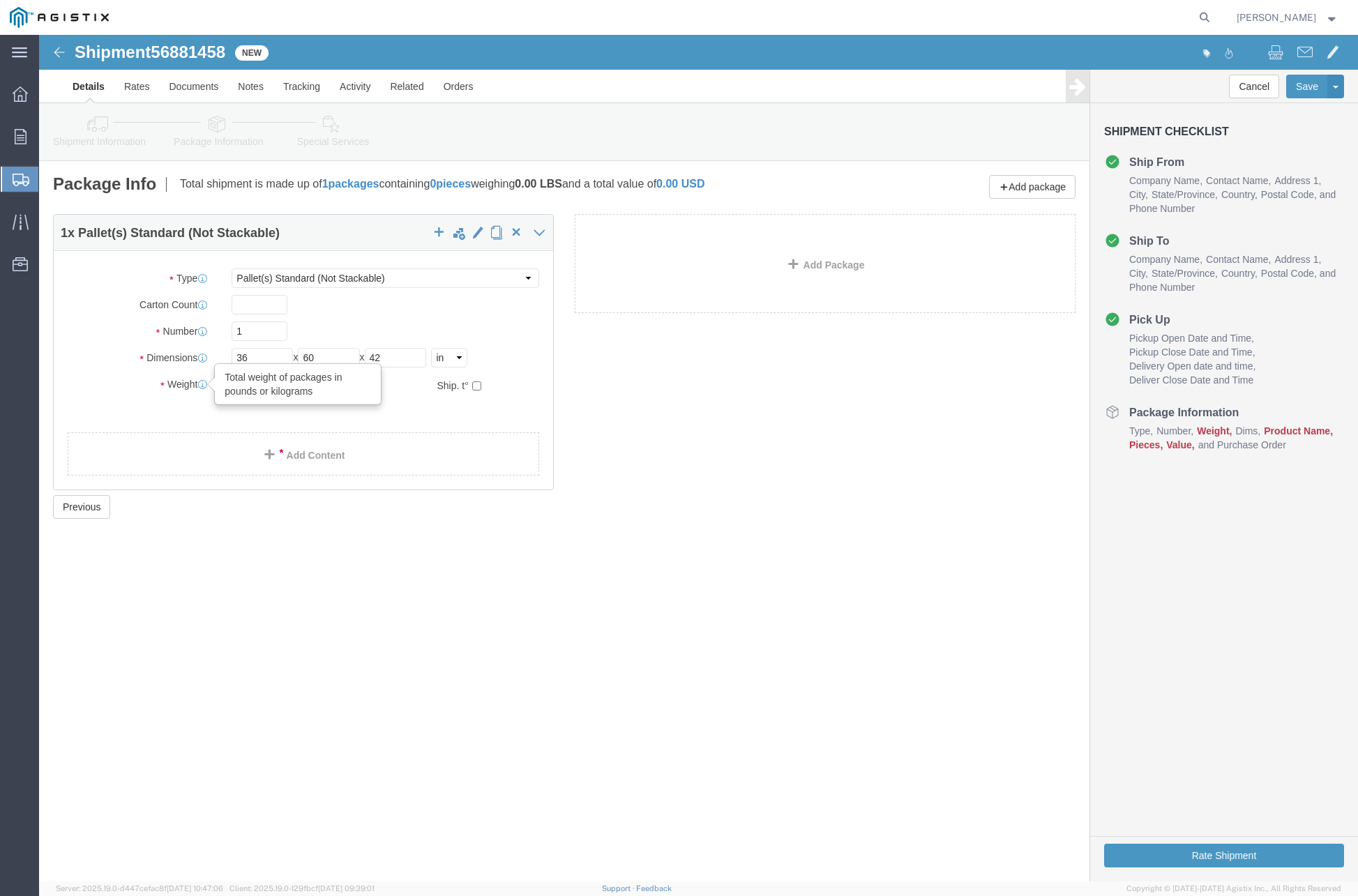
drag, startPoint x: 221, startPoint y: 350, endPoint x: 163, endPoint y: 346, distance: 58.1
click div "Weight Total weight of packages in pounds or kilograms 0.00 Select kgs lbs Ship…"
type input "17500"
click label "Weight"
click link "Add Content"
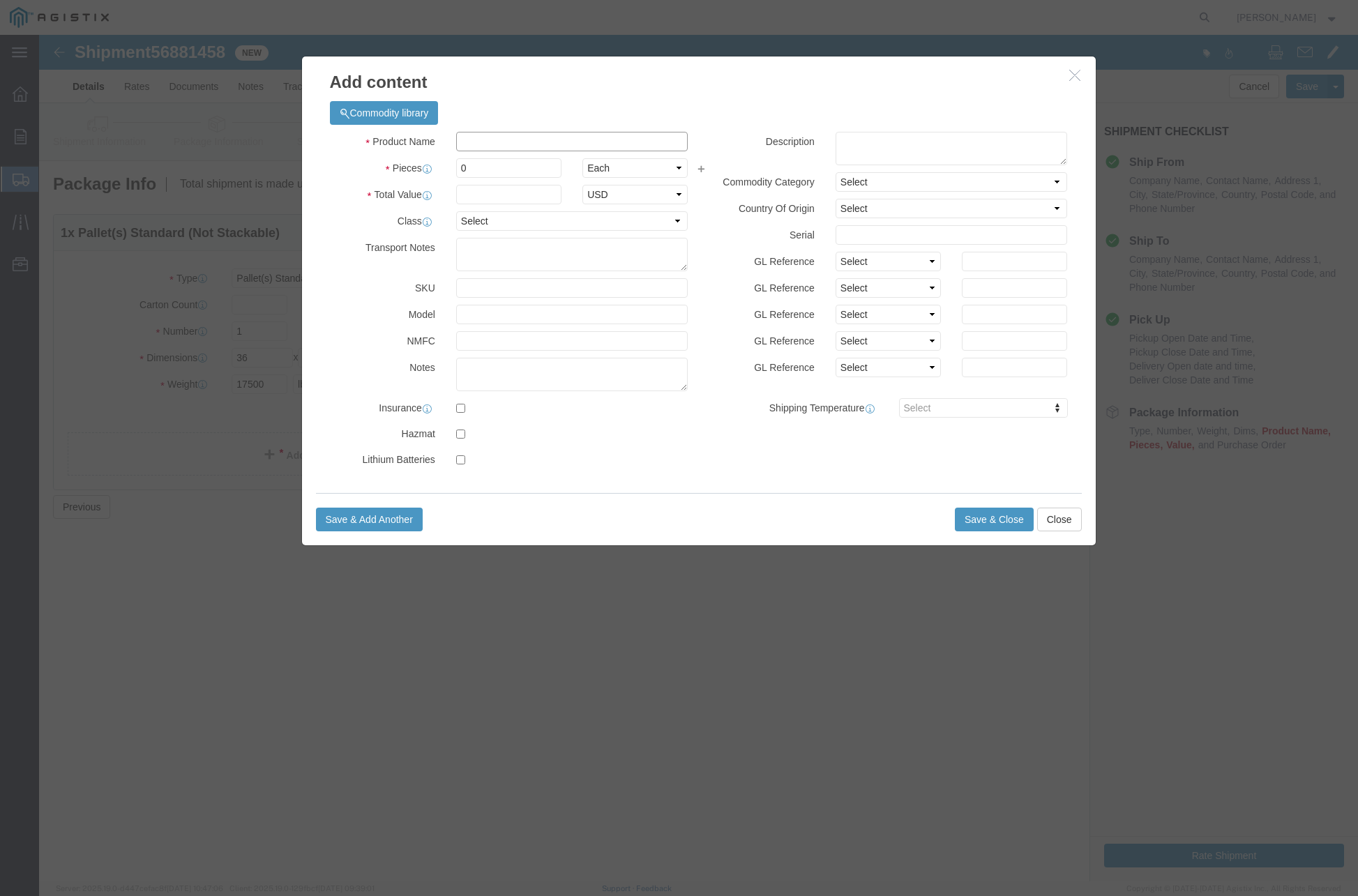
click input "text"
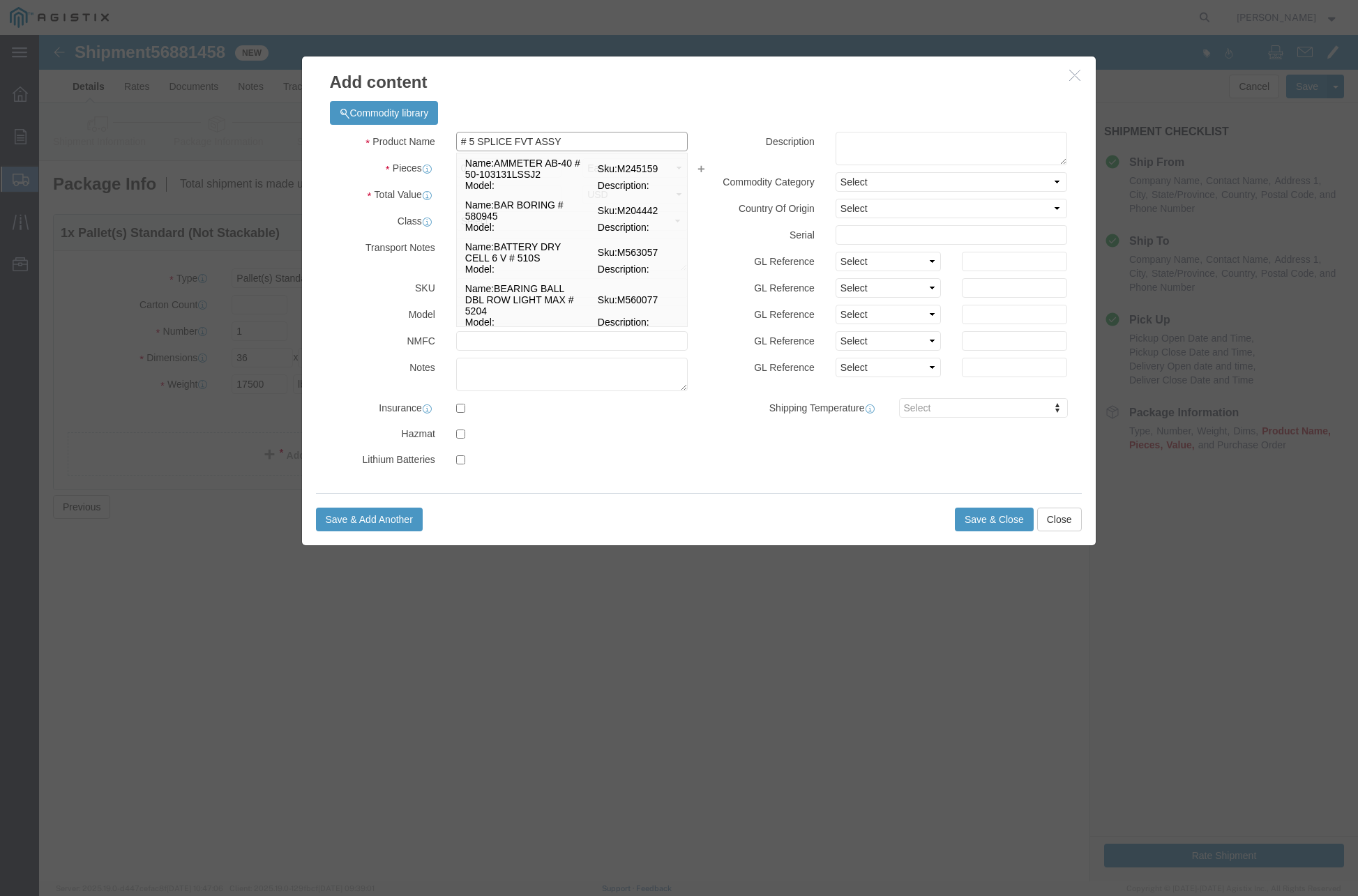
type input "# 5 SPLICE FVT ASSY"
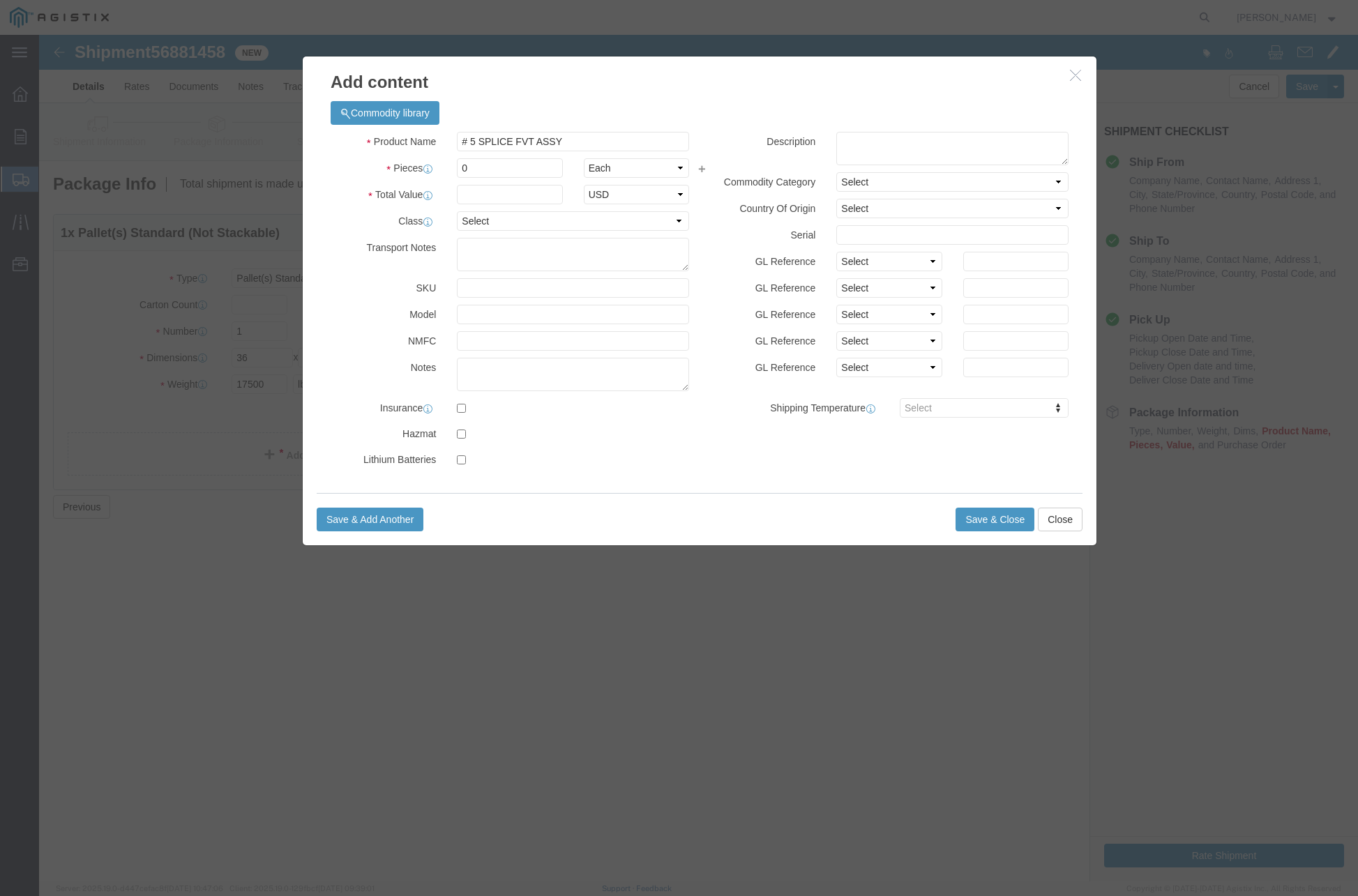
click h3 "Add content"
click input "0"
type input "3"
click input "text"
type input "3"
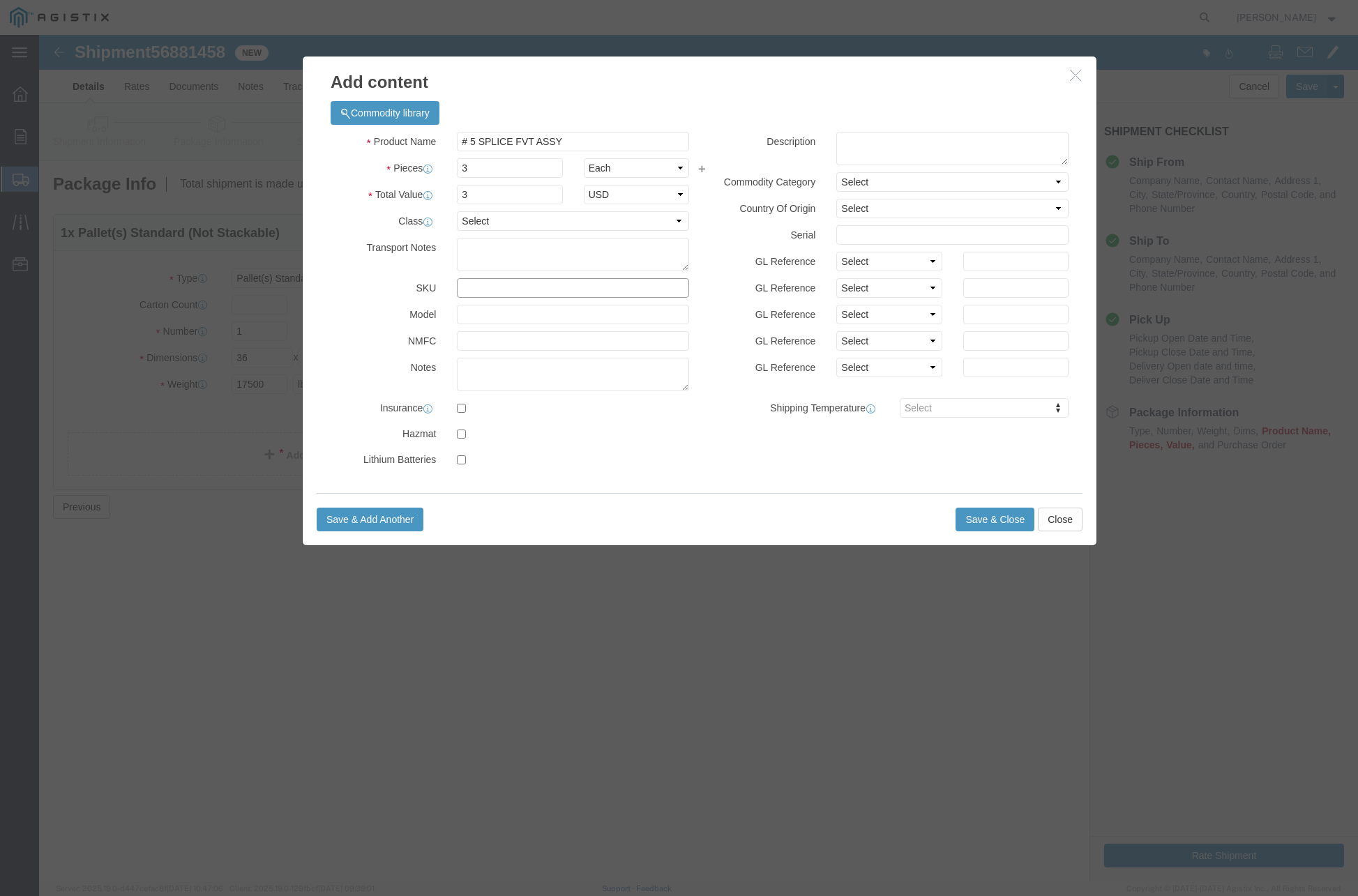
click input "text"
type input "( 04-1668 )"
click button "Save & Close"
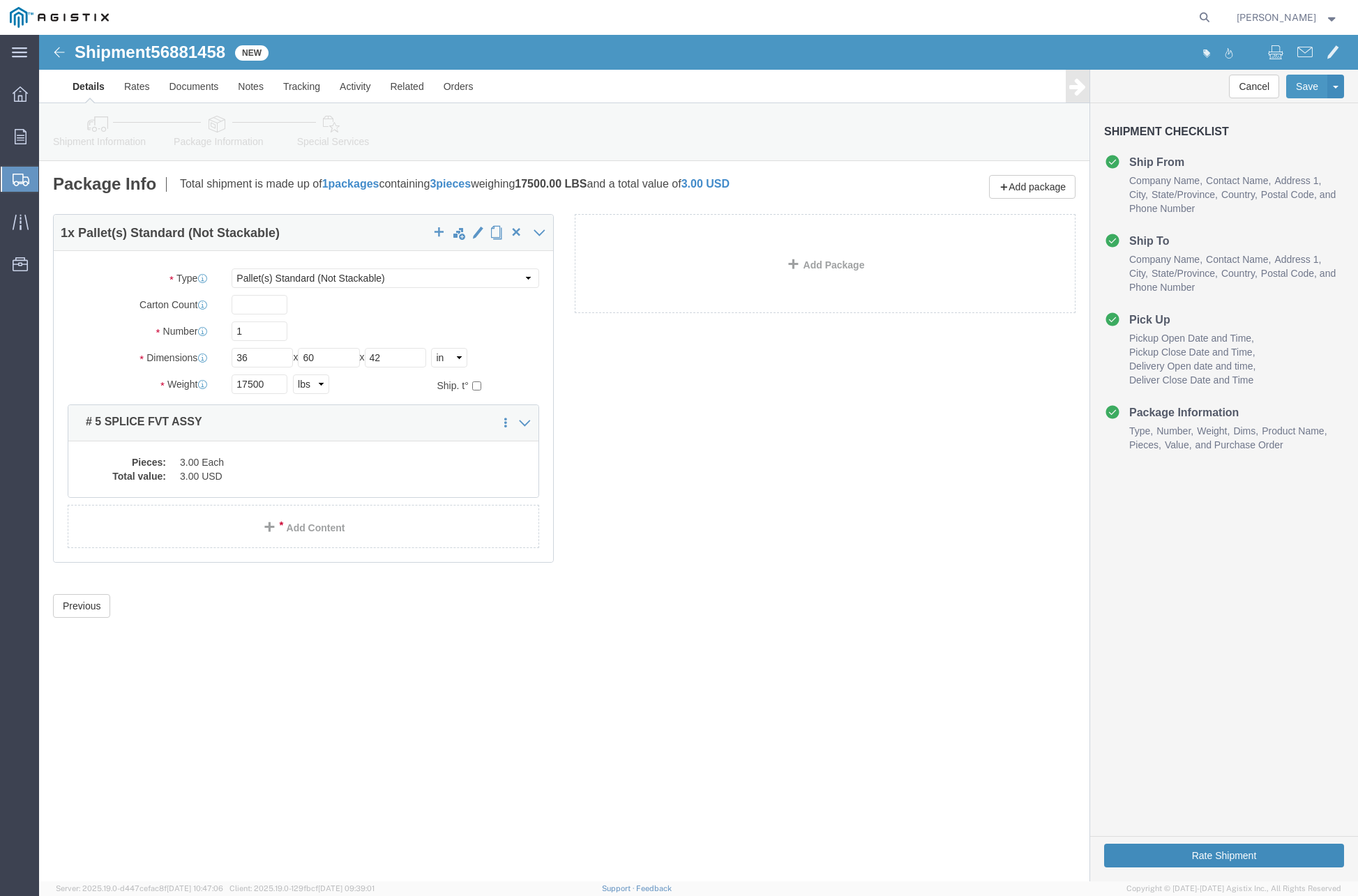
click button "Rate Shipment"
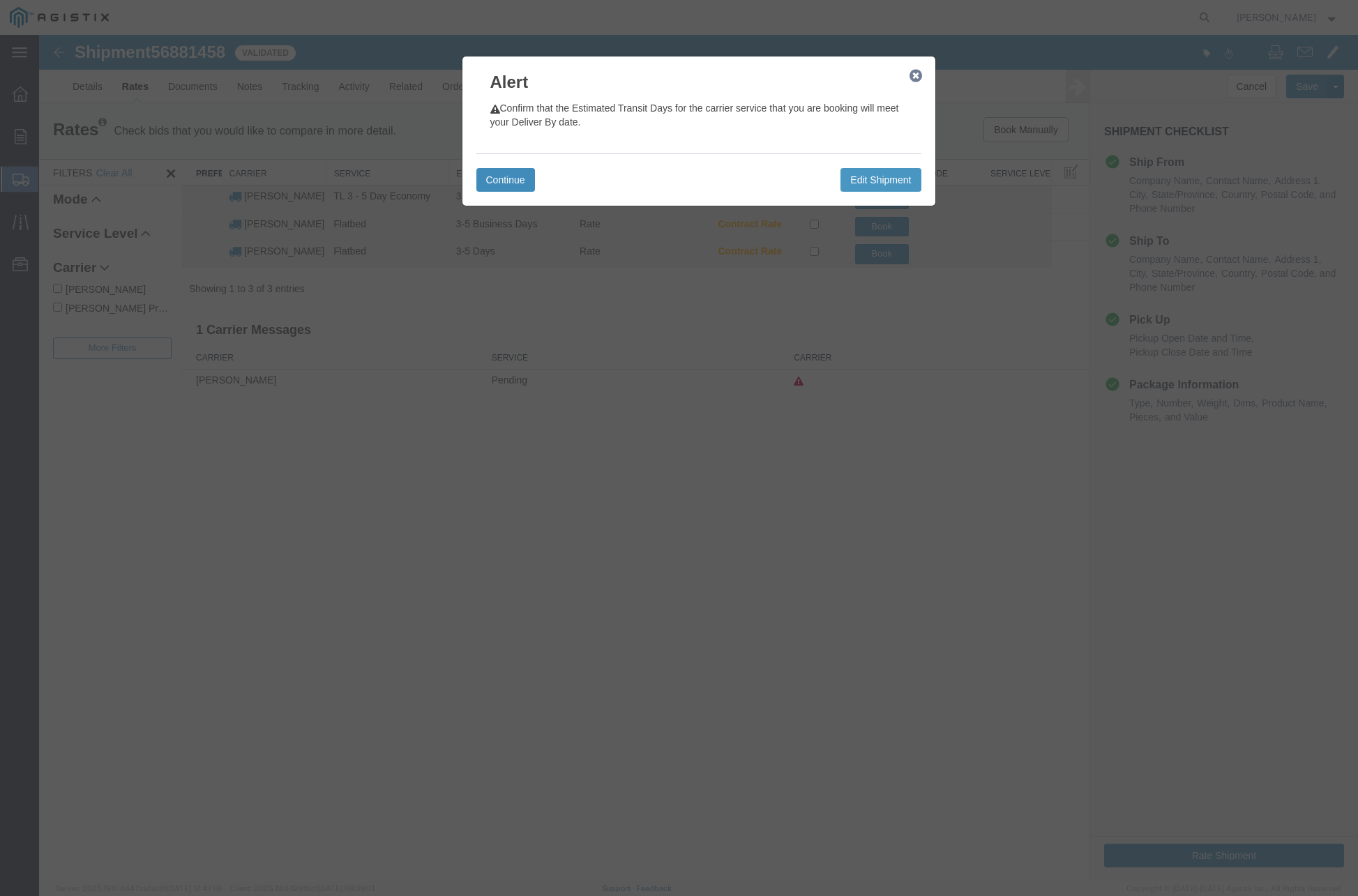
click at [514, 179] on button "Continue" at bounding box center [505, 179] width 58 height 24
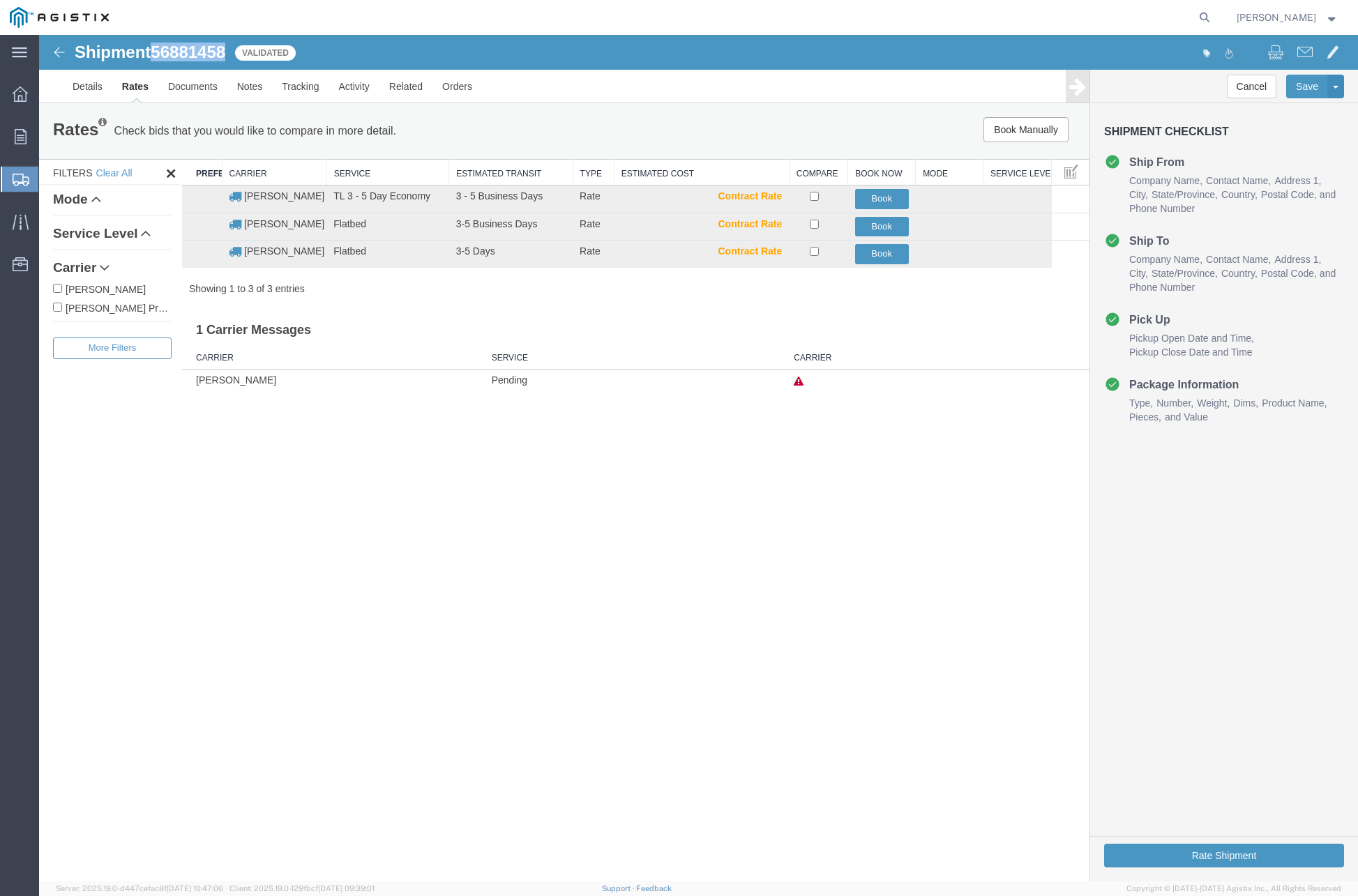
drag, startPoint x: 157, startPoint y: 56, endPoint x: 227, endPoint y: 53, distance: 70.1
click at [225, 53] on span "56881458" at bounding box center [188, 52] width 74 height 19
copy span "56881458"
click at [887, 250] on button "Book" at bounding box center [882, 254] width 53 height 20
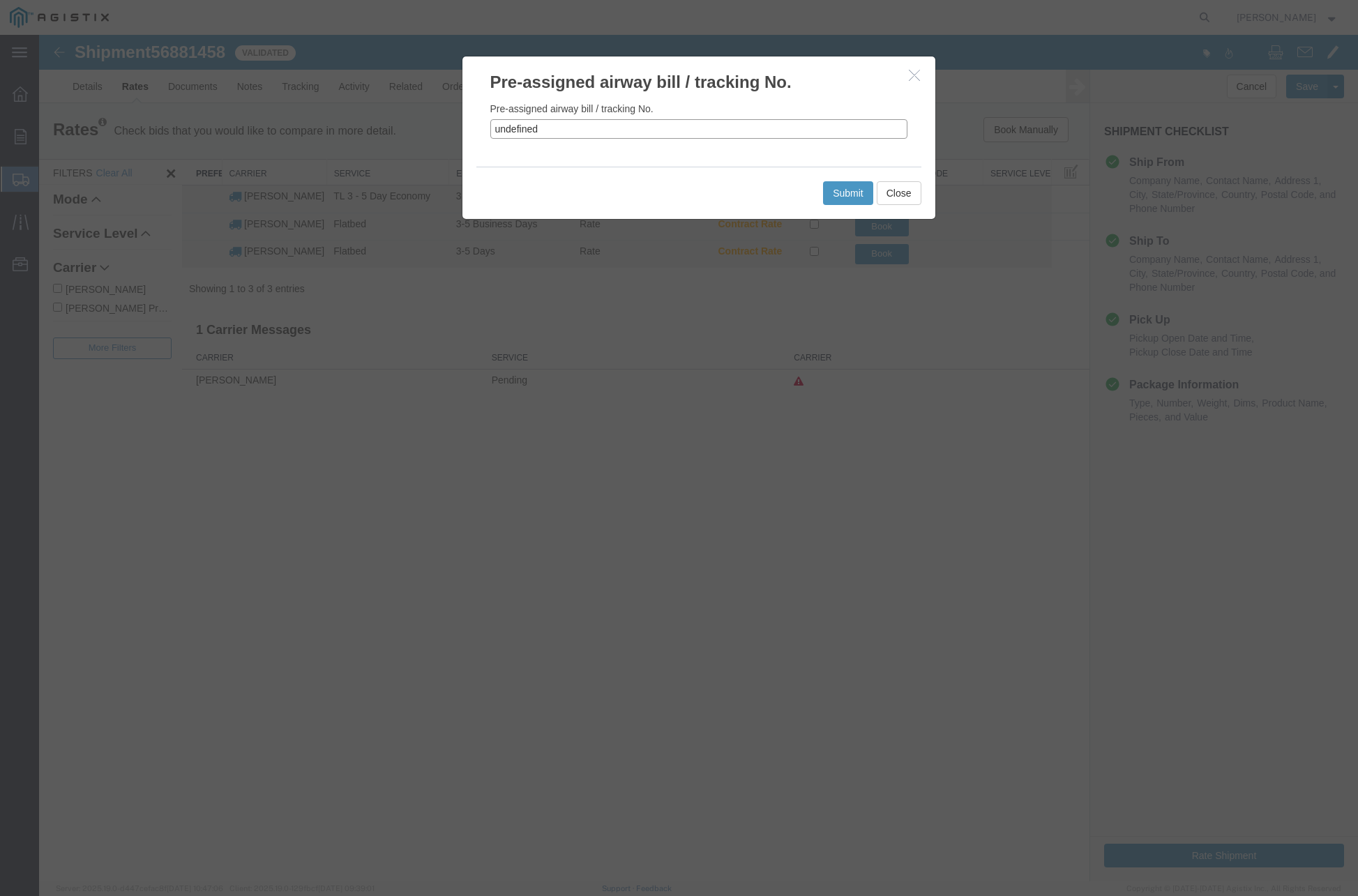
drag, startPoint x: 550, startPoint y: 128, endPoint x: 454, endPoint y: 122, distance: 96.2
click at [454, 122] on div "Pre-assigned airway bill / tracking No. Pre-assigned airway bill / tracking No.…" at bounding box center [699, 458] width 1319 height 846
paste input "56881458"
type input "56881458"
click at [849, 196] on button "Submit" at bounding box center [847, 193] width 51 height 24
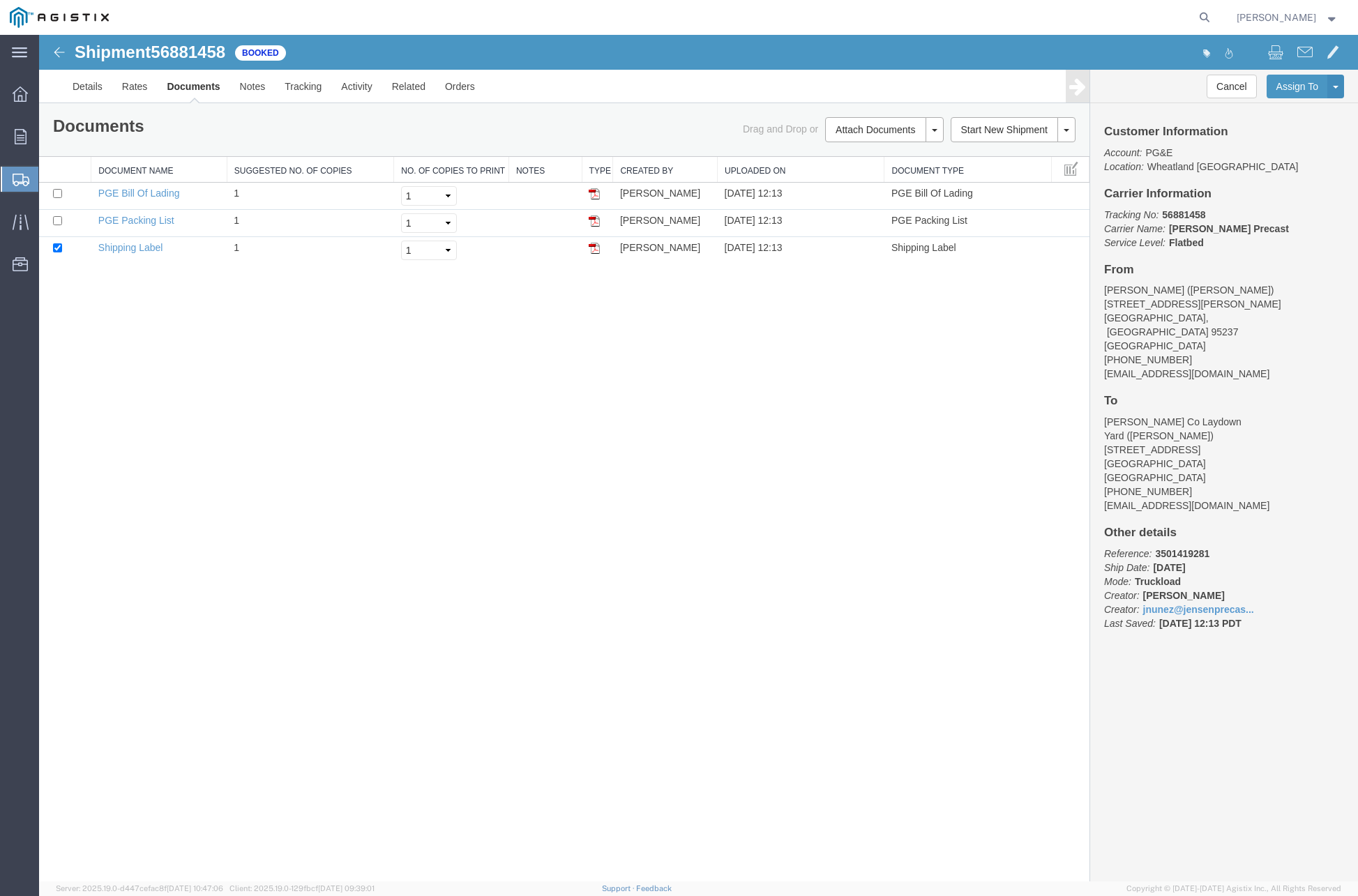
click at [530, 486] on div "Shipment 56881458 3 of 3 Booked Details Rates Documents Notes Tracking Activity…" at bounding box center [699, 458] width 1319 height 846
